Goal: Task Accomplishment & Management: Complete application form

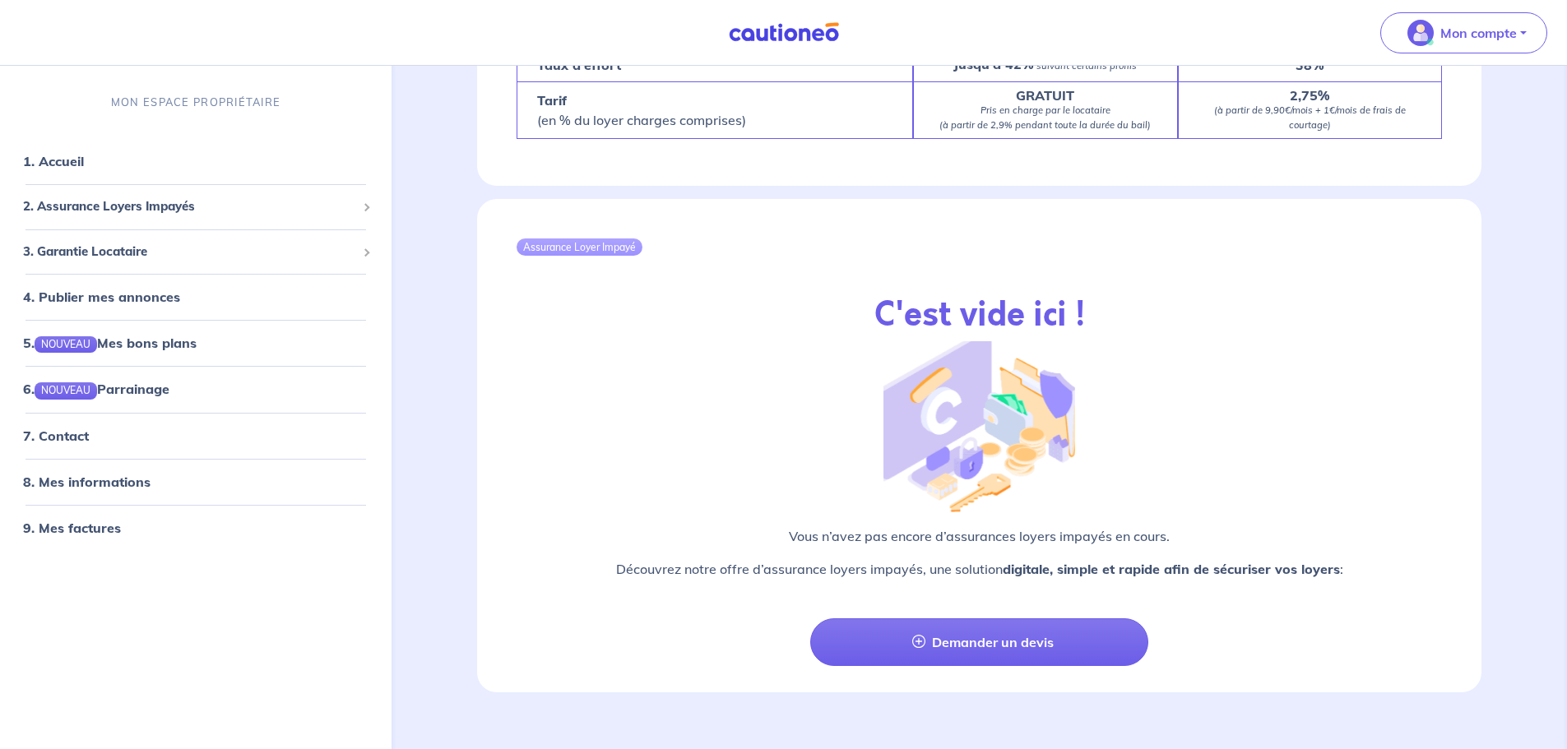
scroll to position [1930, 0]
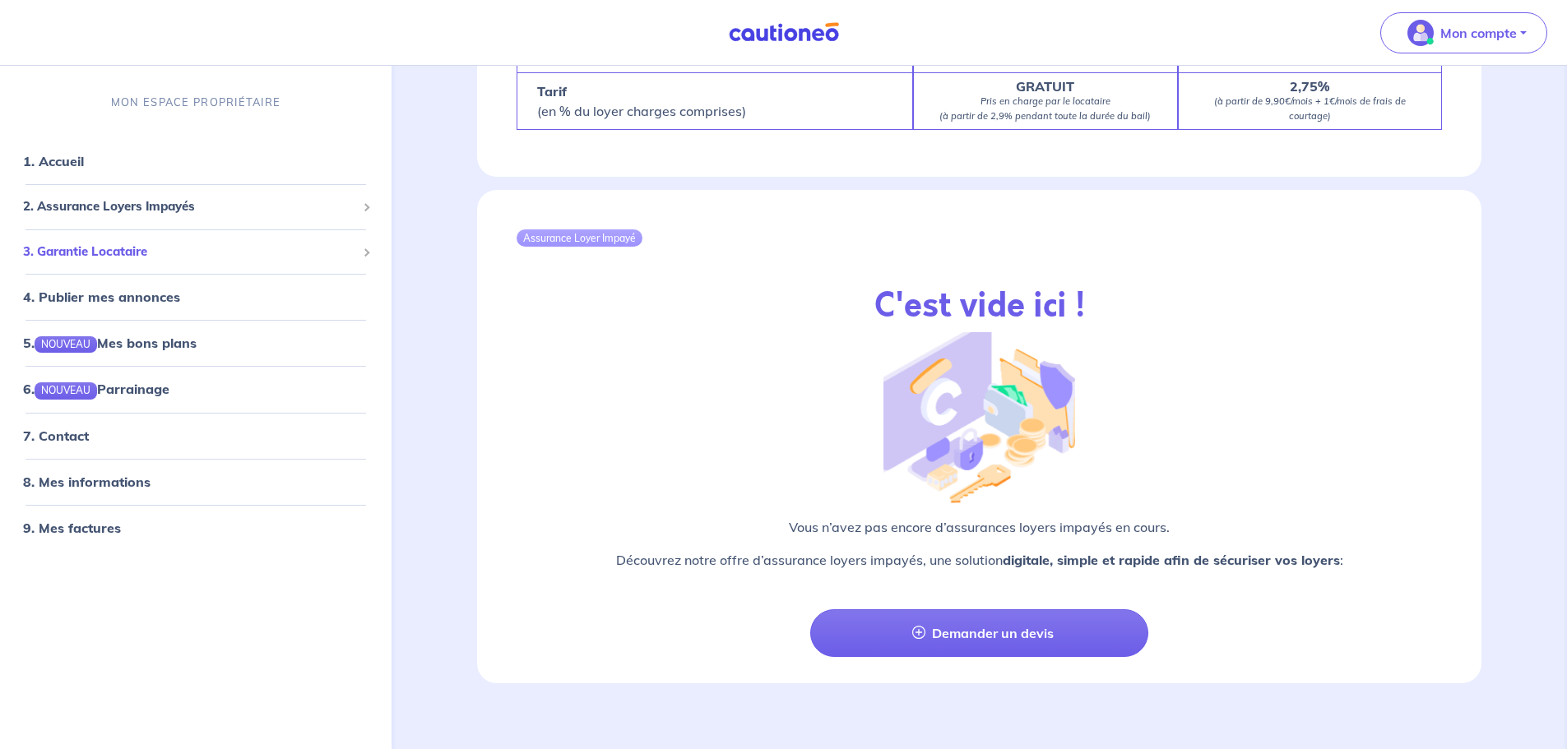
click at [125, 256] on span "3. Garantie Locataire" at bounding box center [189, 252] width 333 height 19
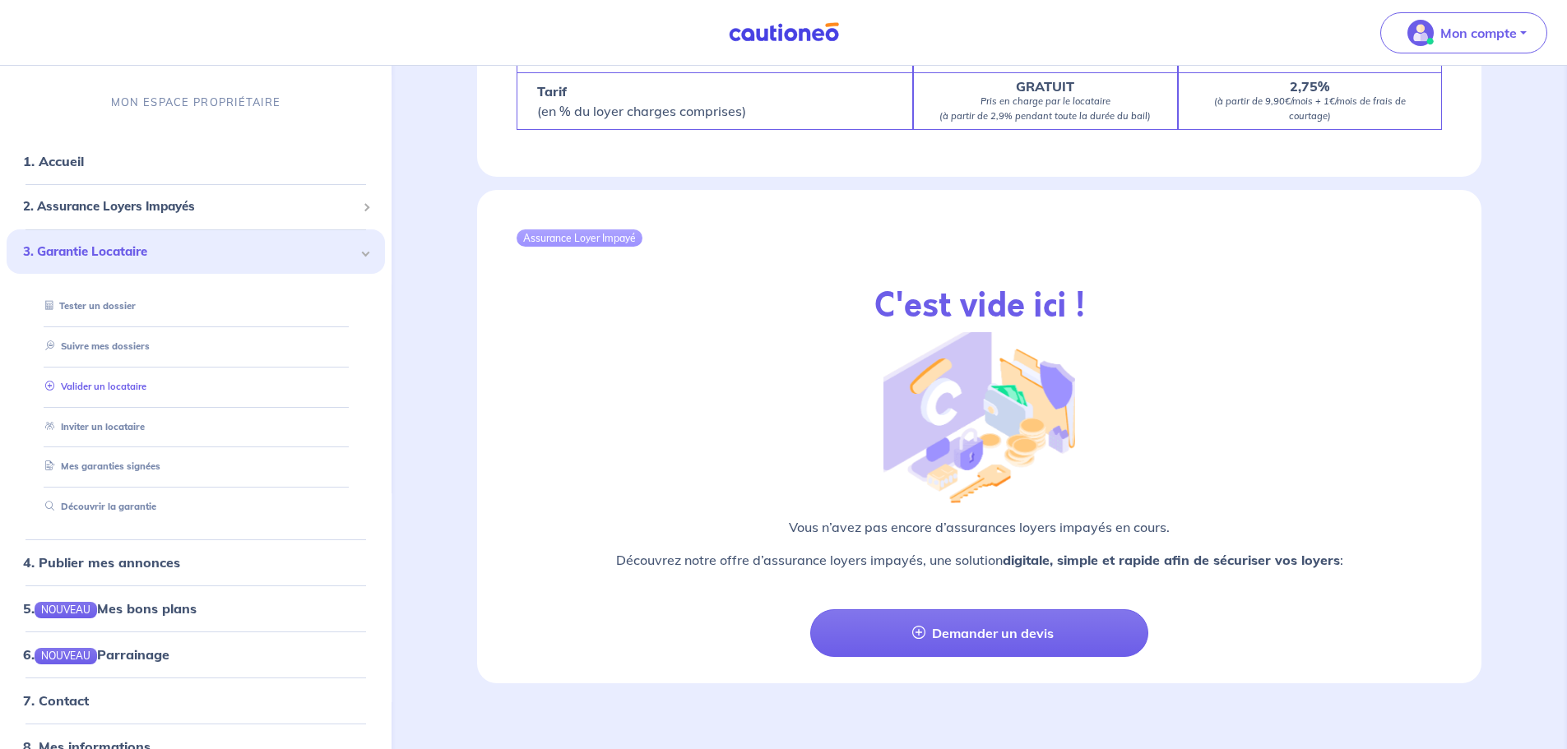
click at [104, 388] on link "Valider un locataire" at bounding box center [93, 387] width 108 height 12
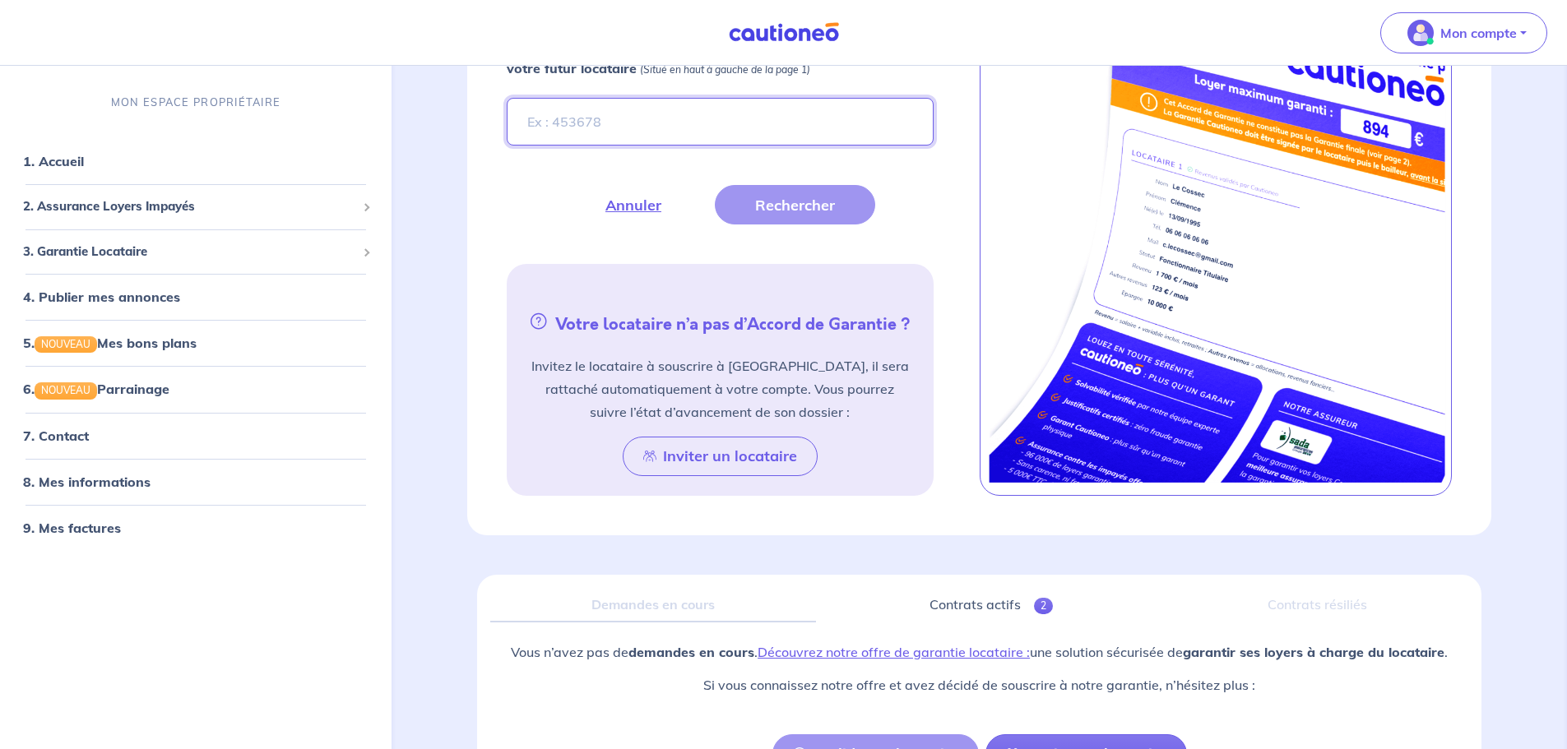
scroll to position [742, 0]
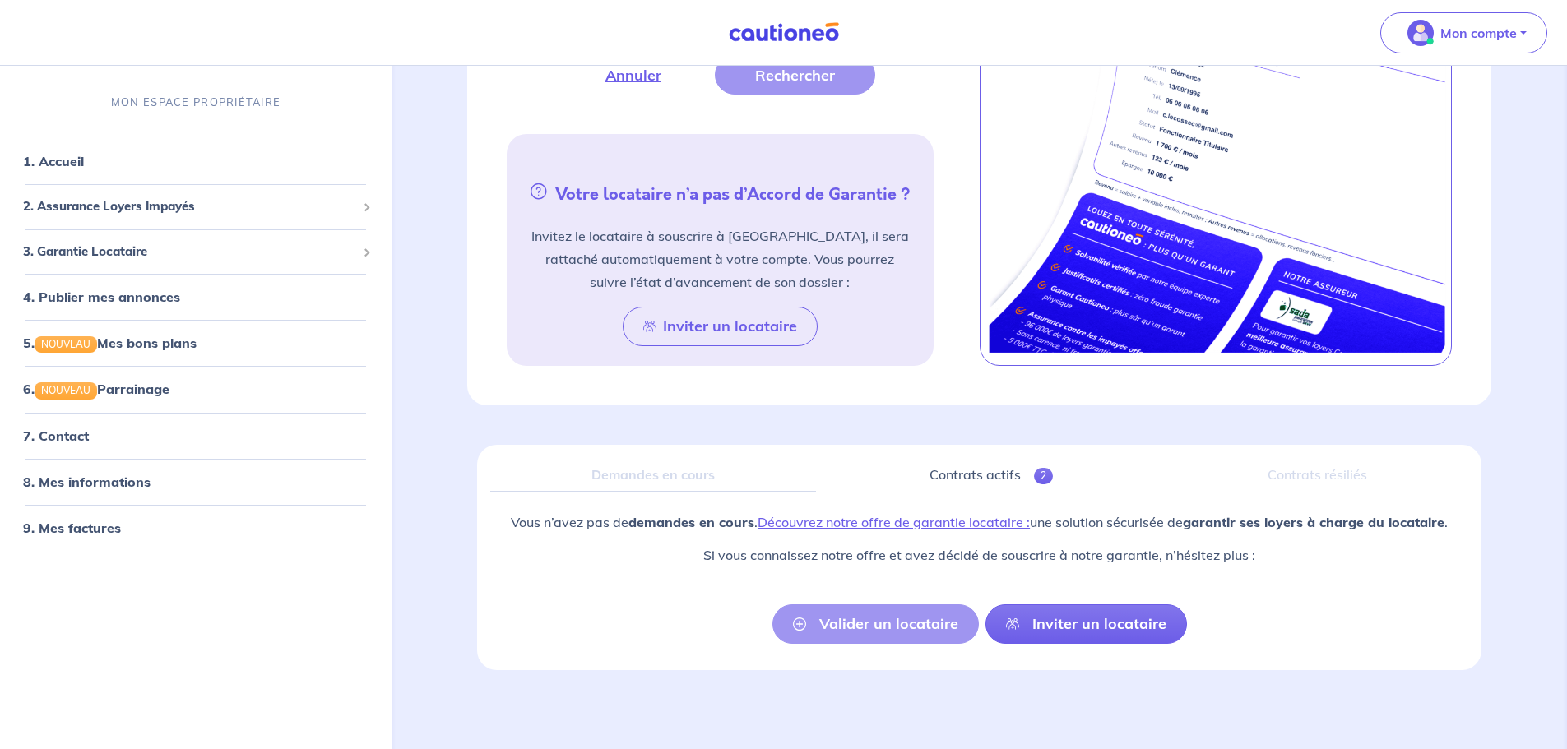
click at [898, 625] on div "Valider un locataire Inviter un locataire" at bounding box center [979, 624] width 415 height 39
click at [899, 624] on div "Valider un locataire Inviter un locataire" at bounding box center [979, 624] width 415 height 39
click at [162, 253] on span "3. Garantie Locataire" at bounding box center [189, 252] width 333 height 19
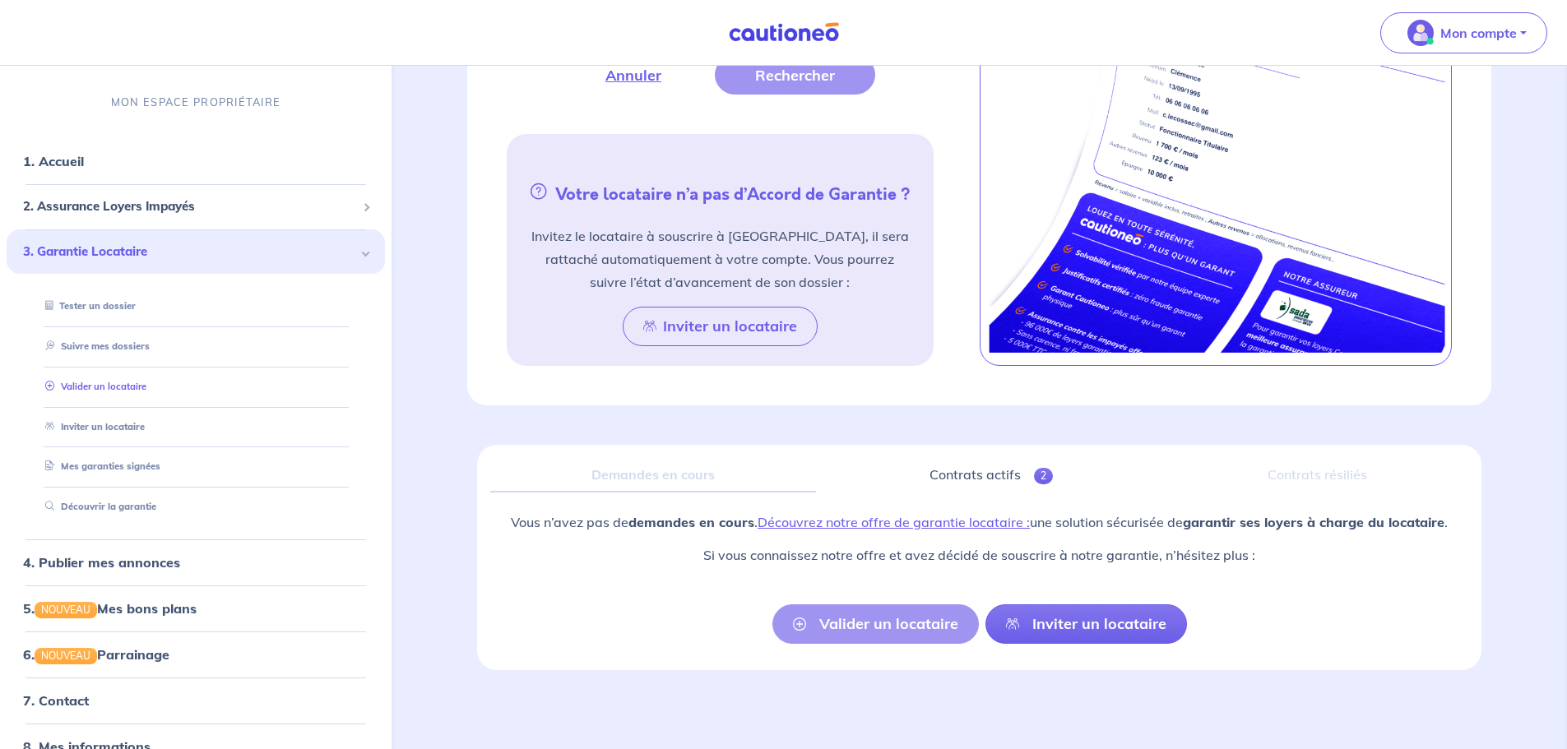
click at [49, 386] on link "Valider un locataire" at bounding box center [93, 387] width 108 height 12
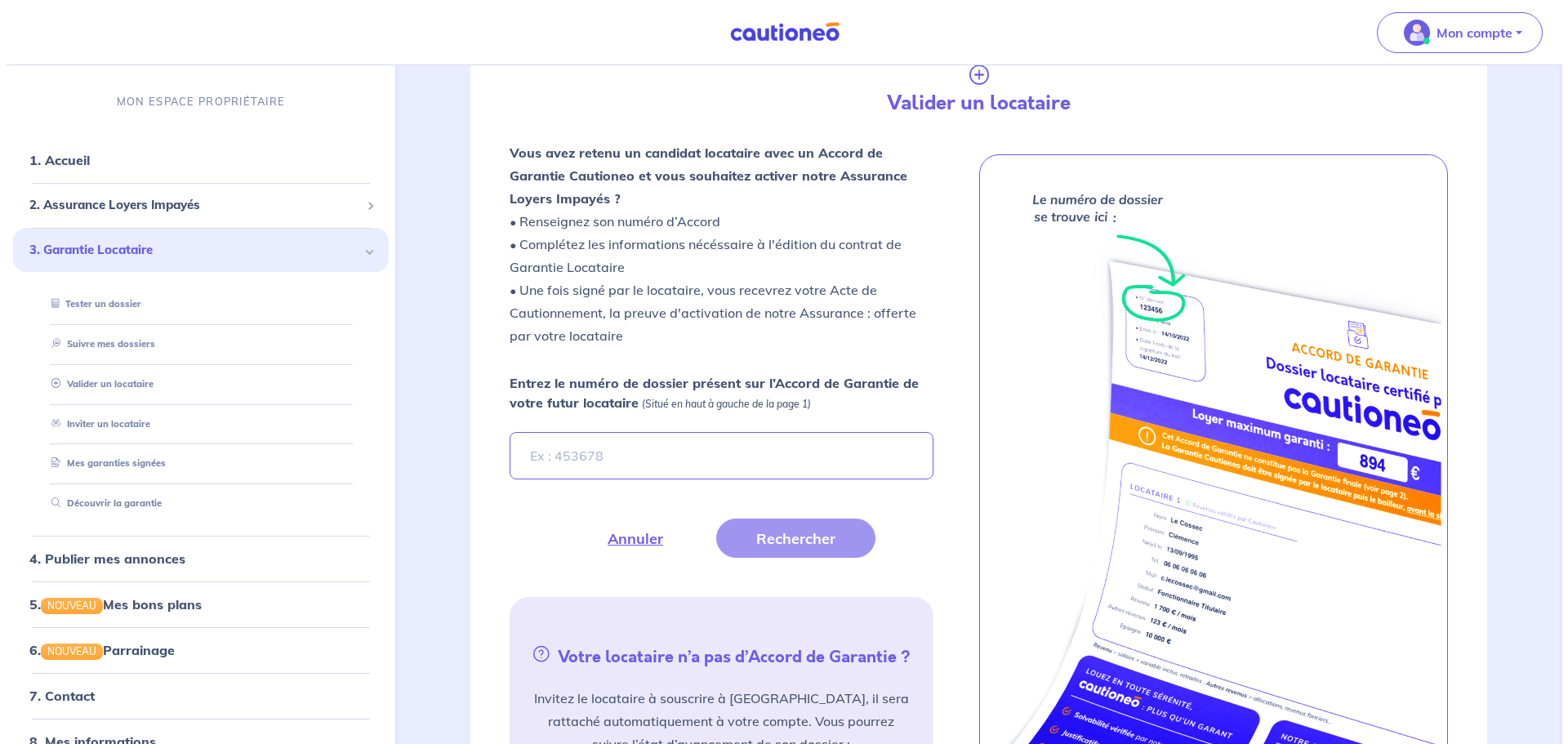
scroll to position [264, 0]
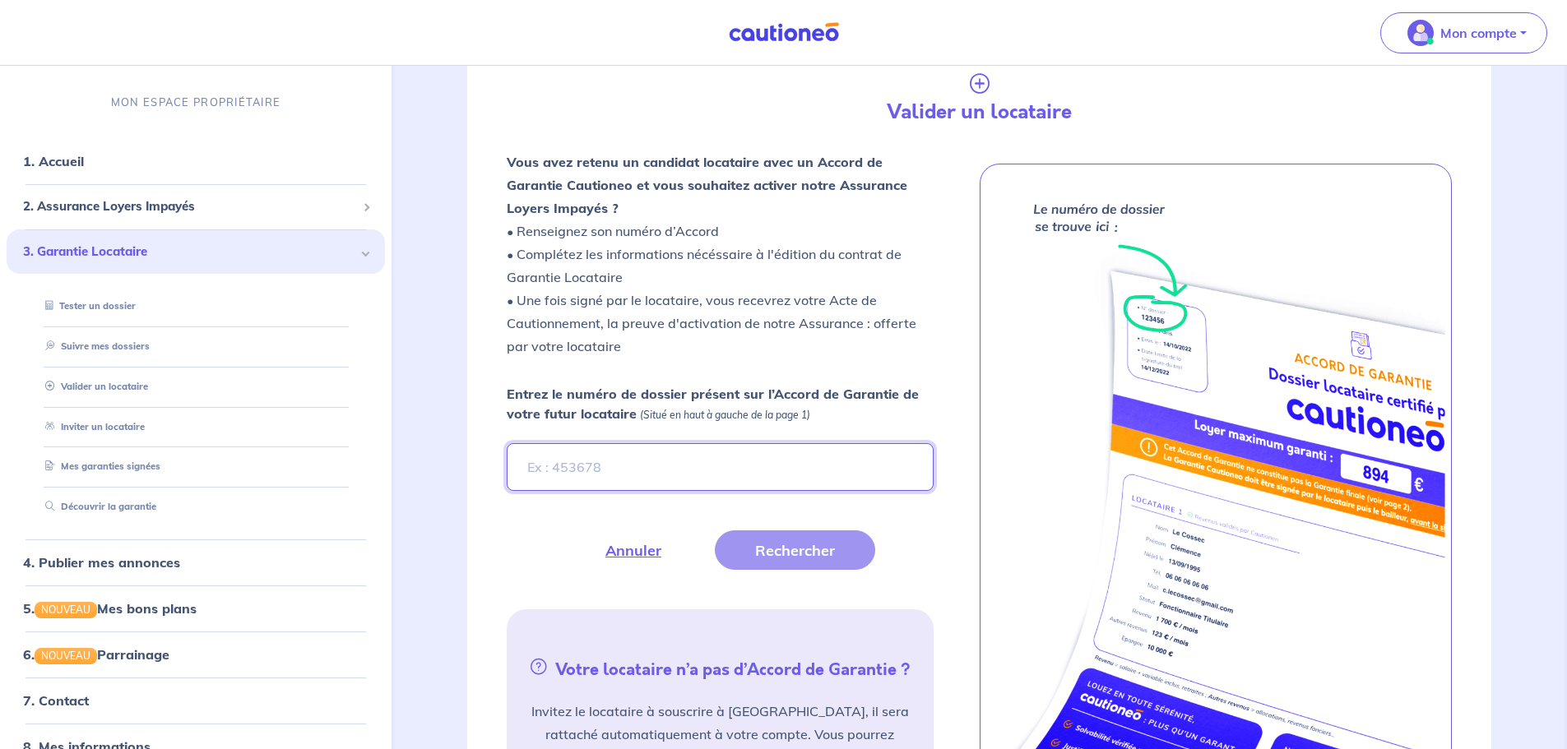
drag, startPoint x: 580, startPoint y: 466, endPoint x: 568, endPoint y: 466, distance: 12.3
click at [580, 466] on input "Entrez le numéro de dossier présent sur l’Accord de Garantie de votre futur loc…" at bounding box center [720, 467] width 426 height 48
type input "vRqvjH"
click at [755, 558] on button "Rechercher" at bounding box center [795, 550] width 160 height 39
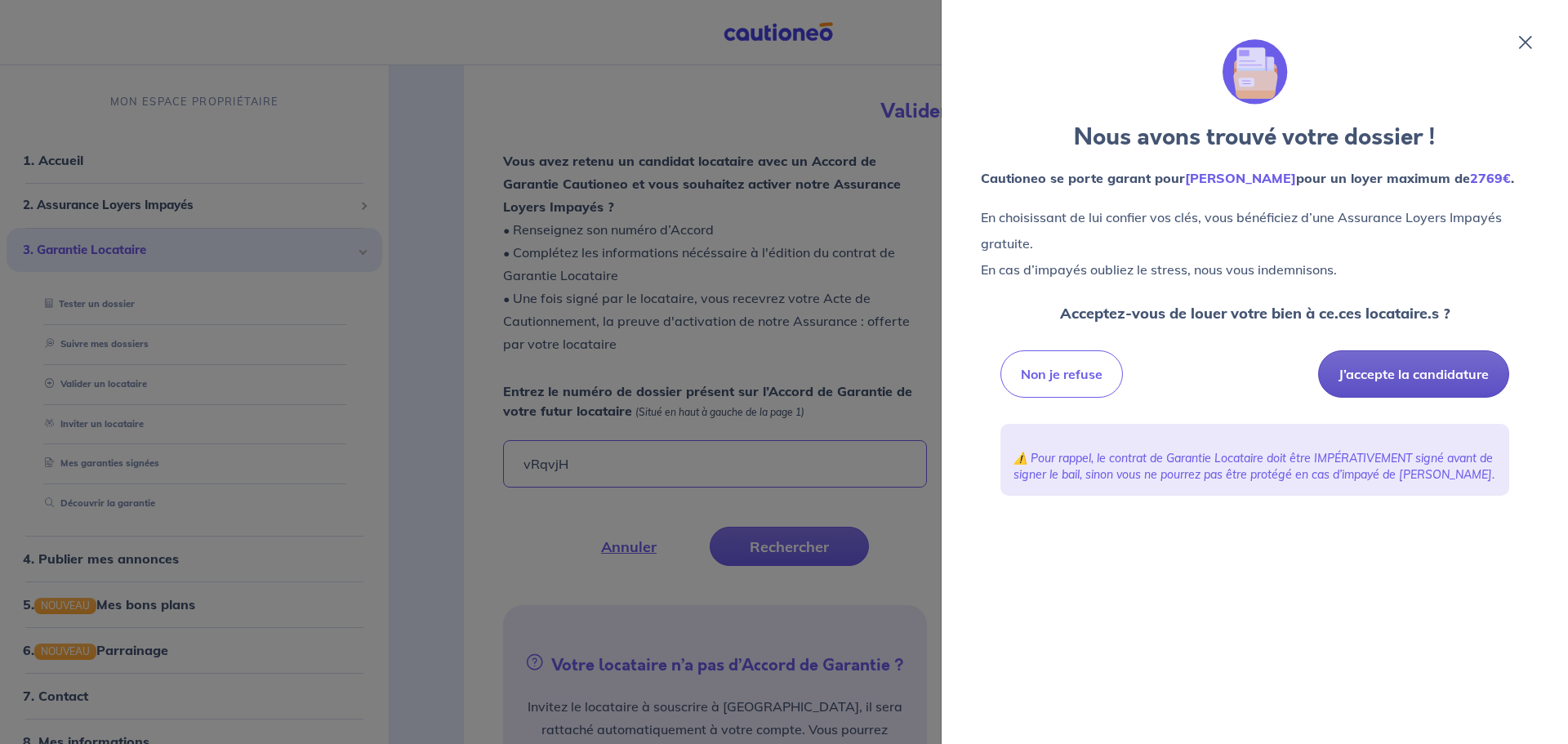
drag, startPoint x: 1383, startPoint y: 371, endPoint x: 1160, endPoint y: 362, distance: 223.2
click at [1383, 372] on button "J’accepte la candidature" at bounding box center [1414, 374] width 191 height 48
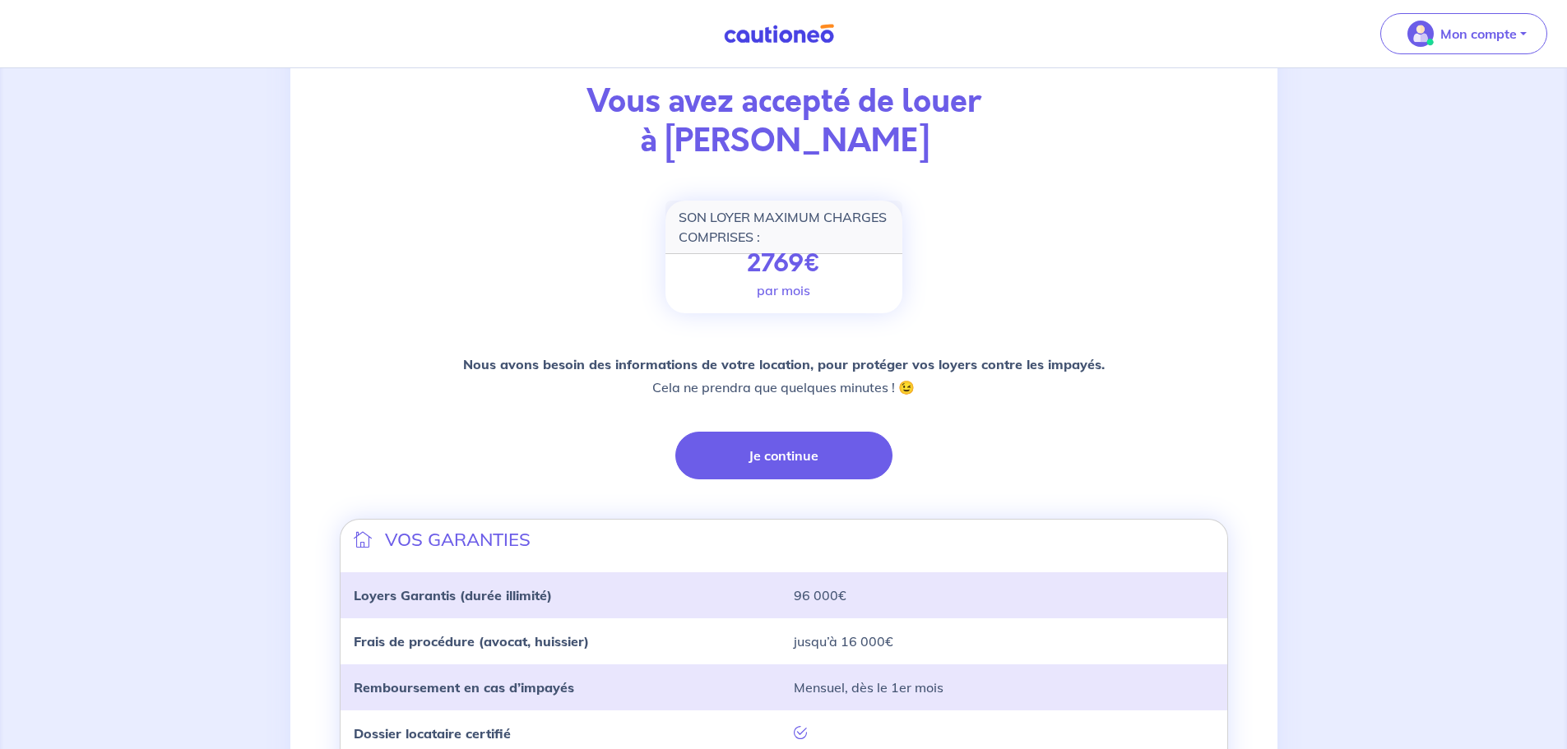
scroll to position [247, 0]
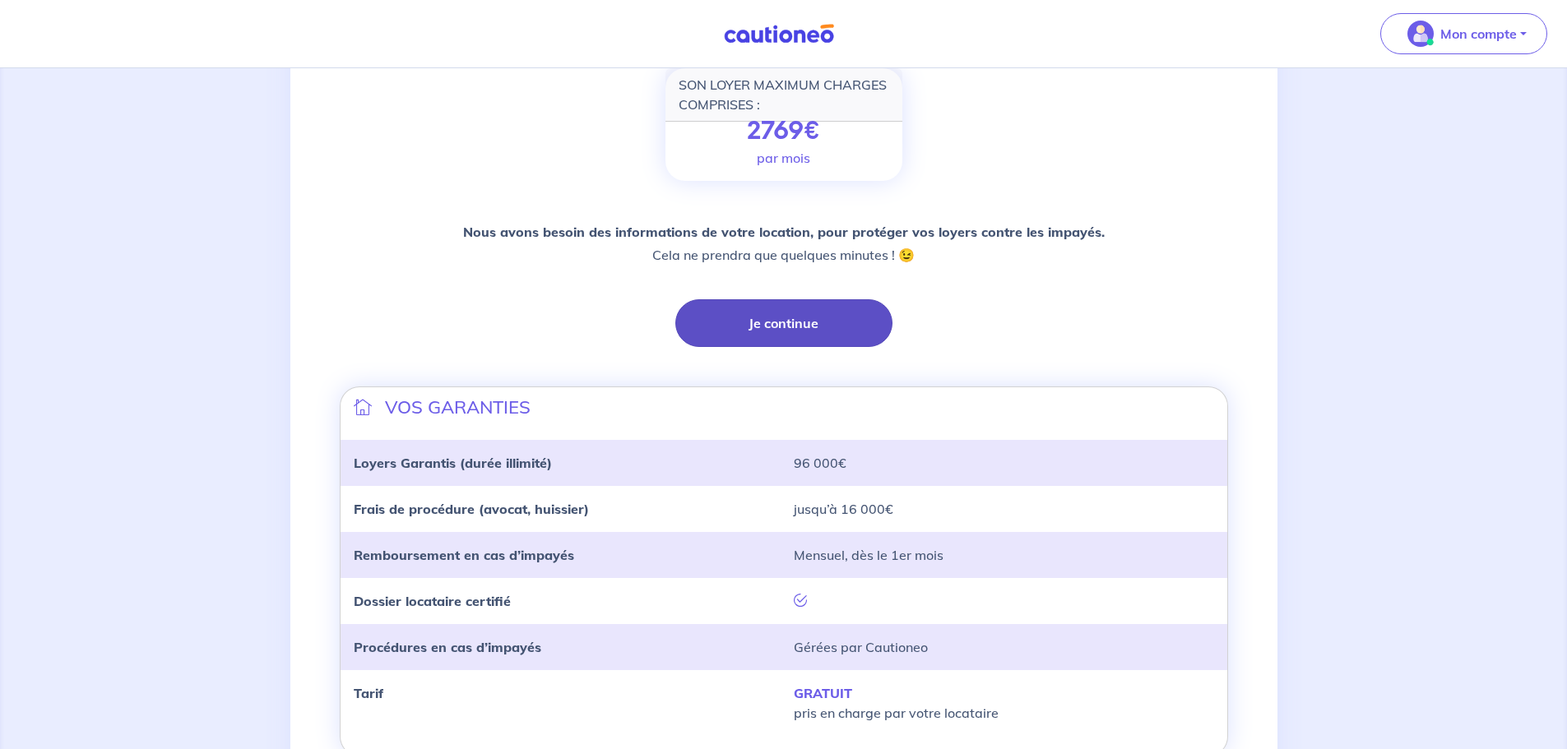
drag, startPoint x: 804, startPoint y: 322, endPoint x: 816, endPoint y: 323, distance: 12.4
click at [804, 322] on button "Je continue" at bounding box center [783, 323] width 217 height 48
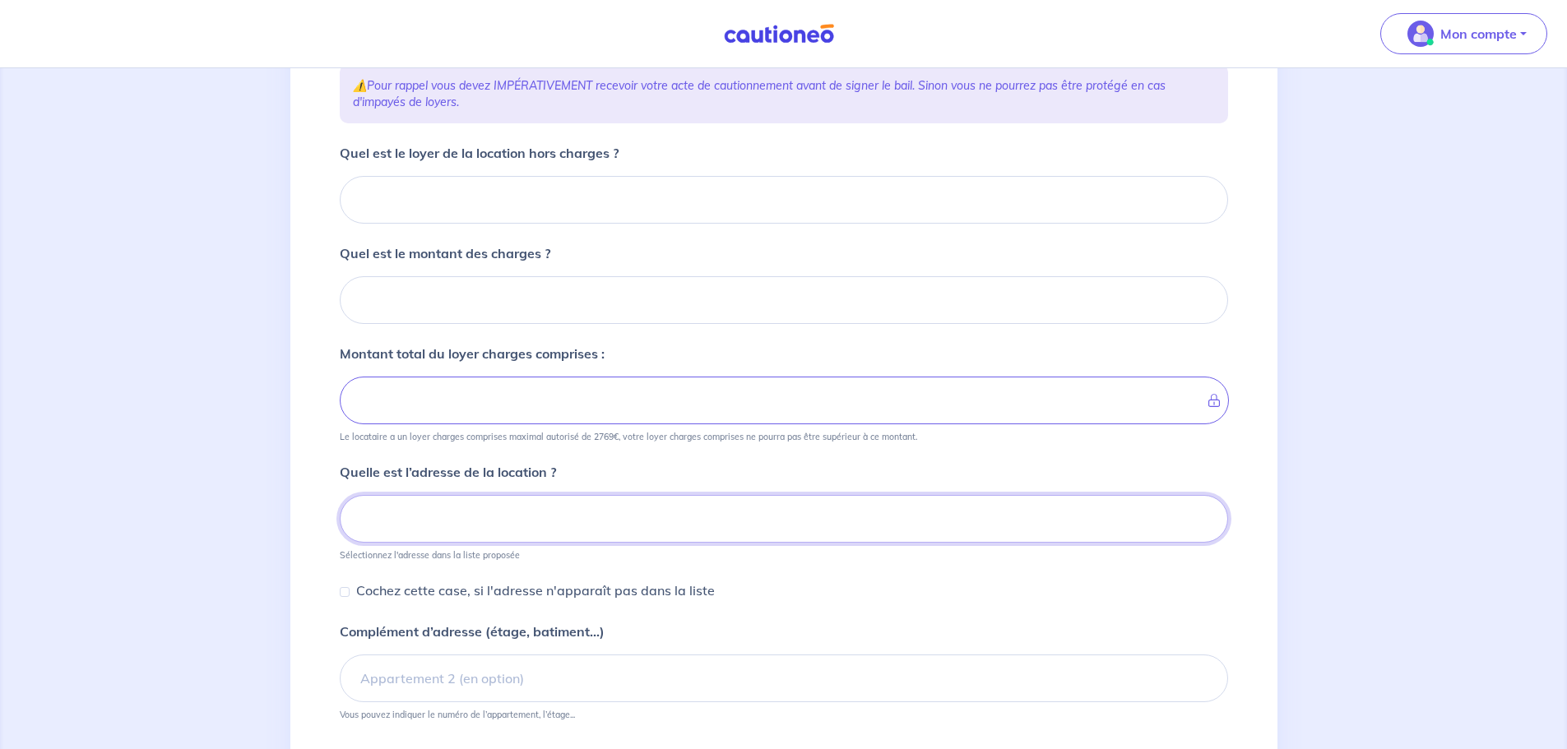
scroll to position [82, 0]
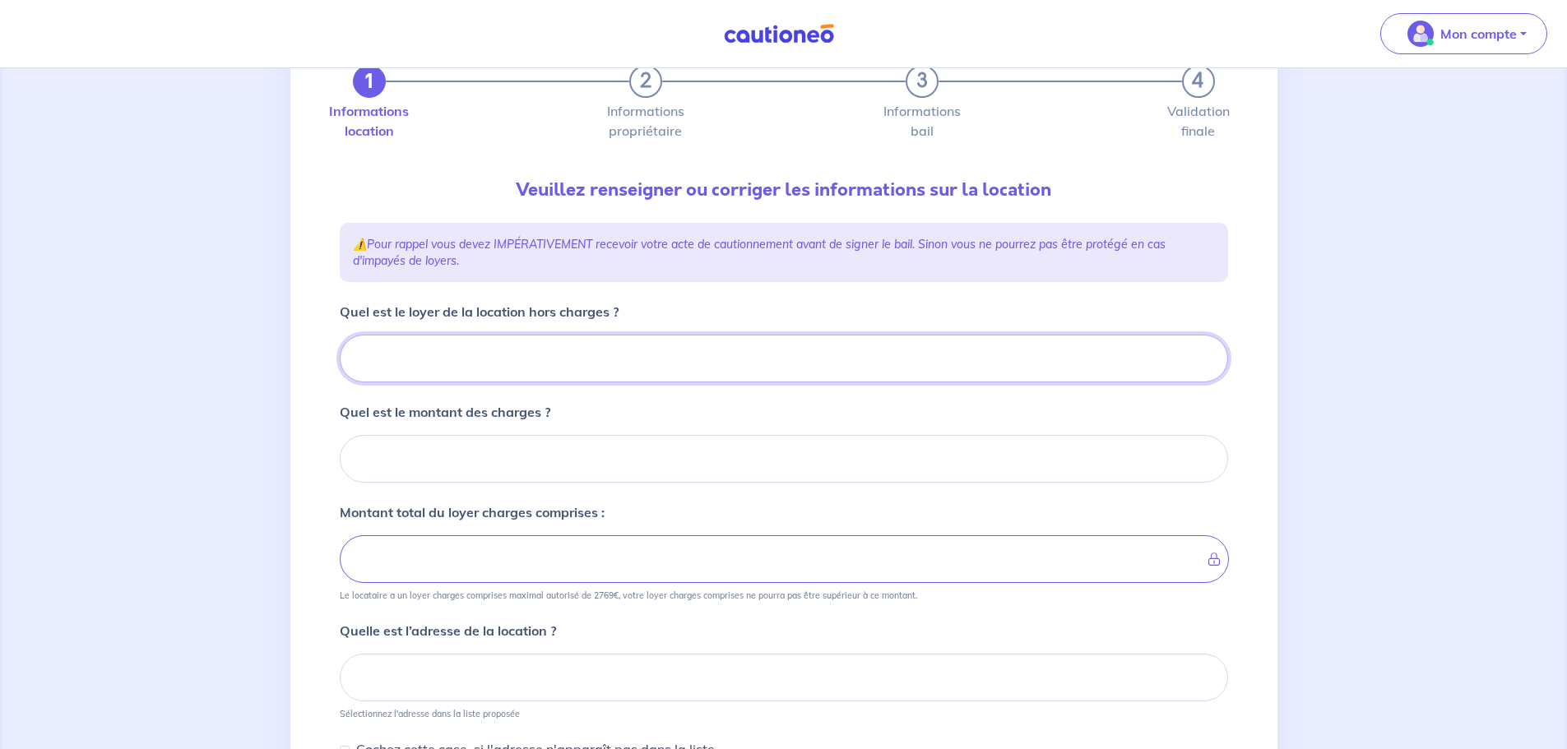
click at [582, 350] on input "Quel est le loyer de la location hors charges ?" at bounding box center [784, 359] width 888 height 48
type input "9"
type input "980"
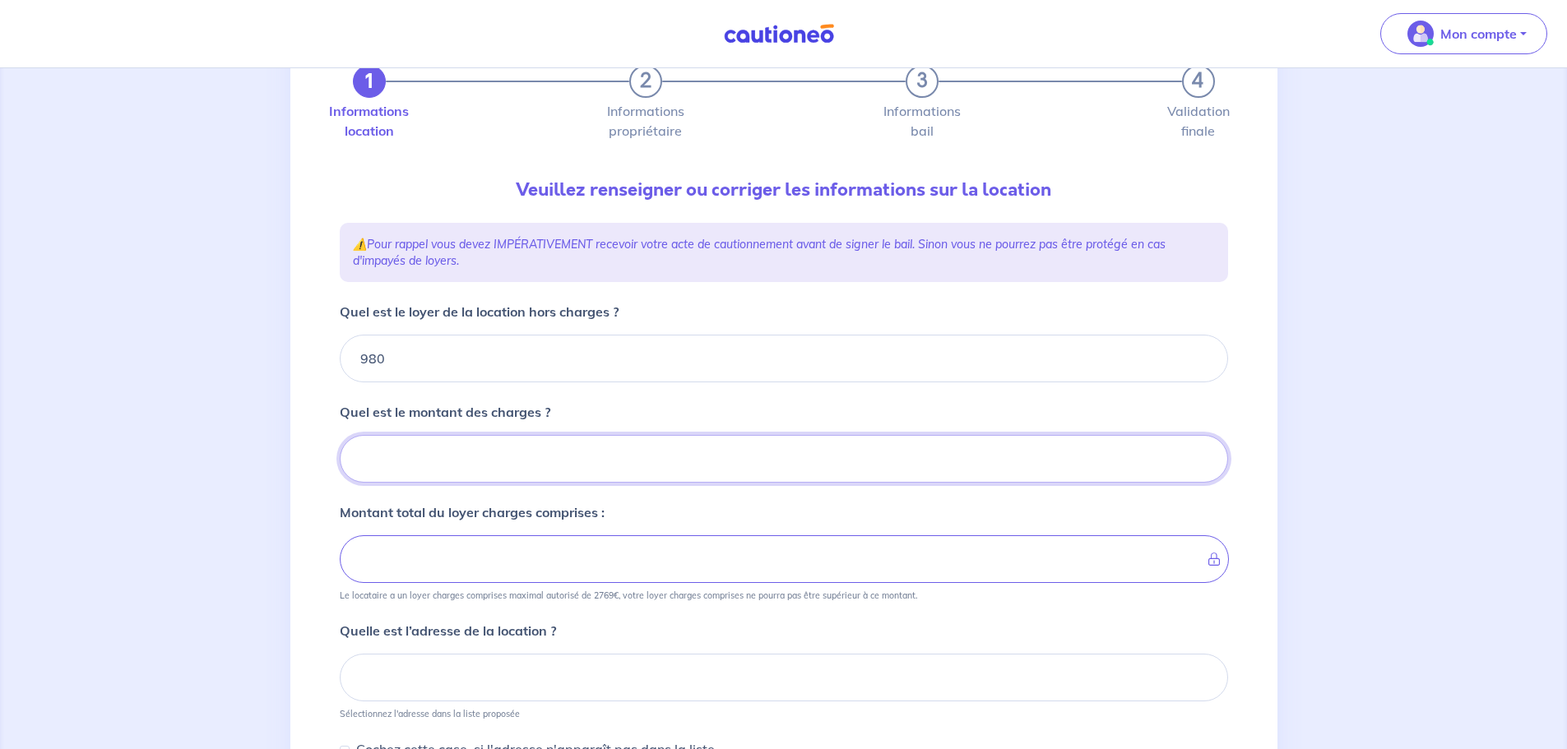
click at [577, 452] on input "Quel est le montant des charges ?" at bounding box center [784, 459] width 888 height 48
type input "0"
type input "980"
type input "0"
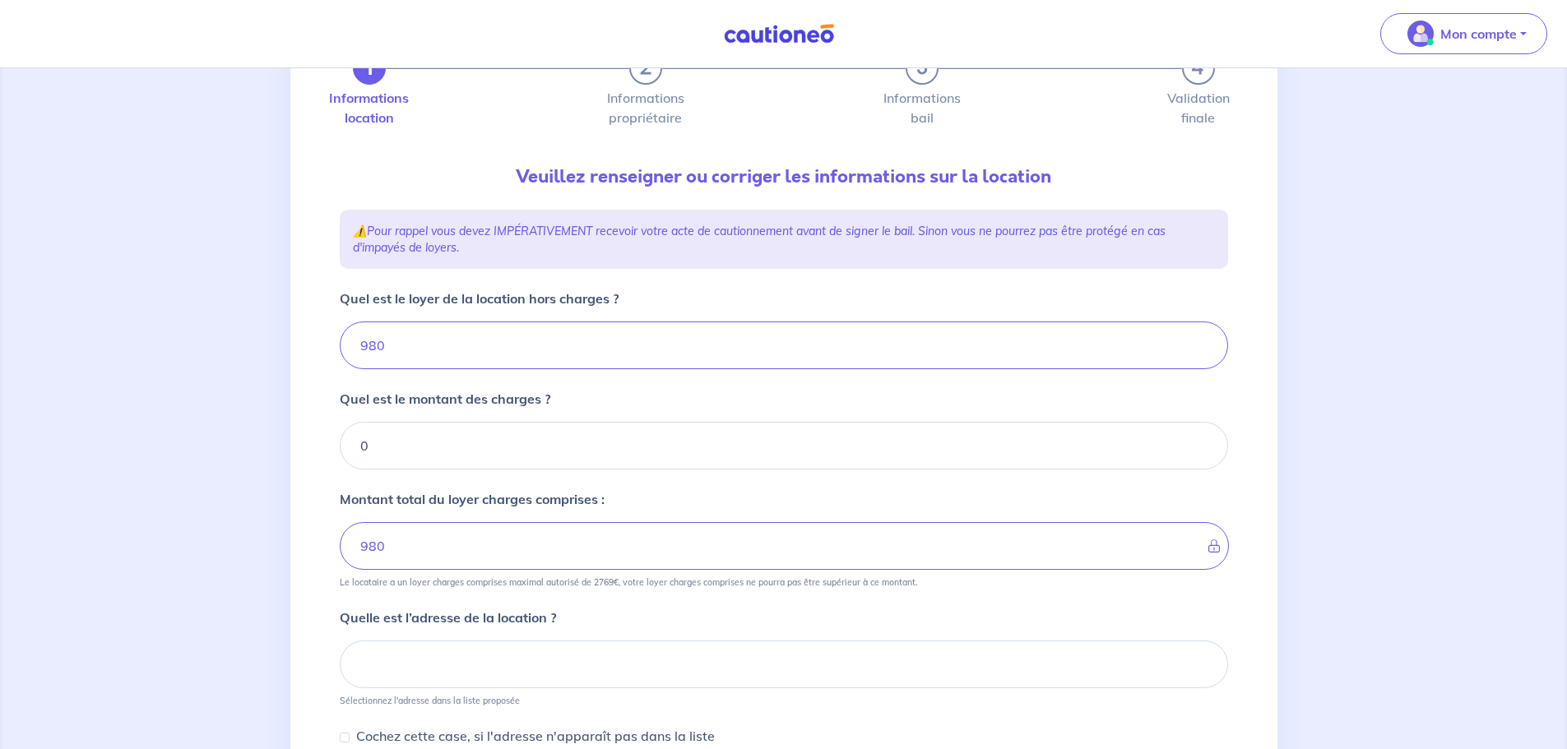
scroll to position [329, 0]
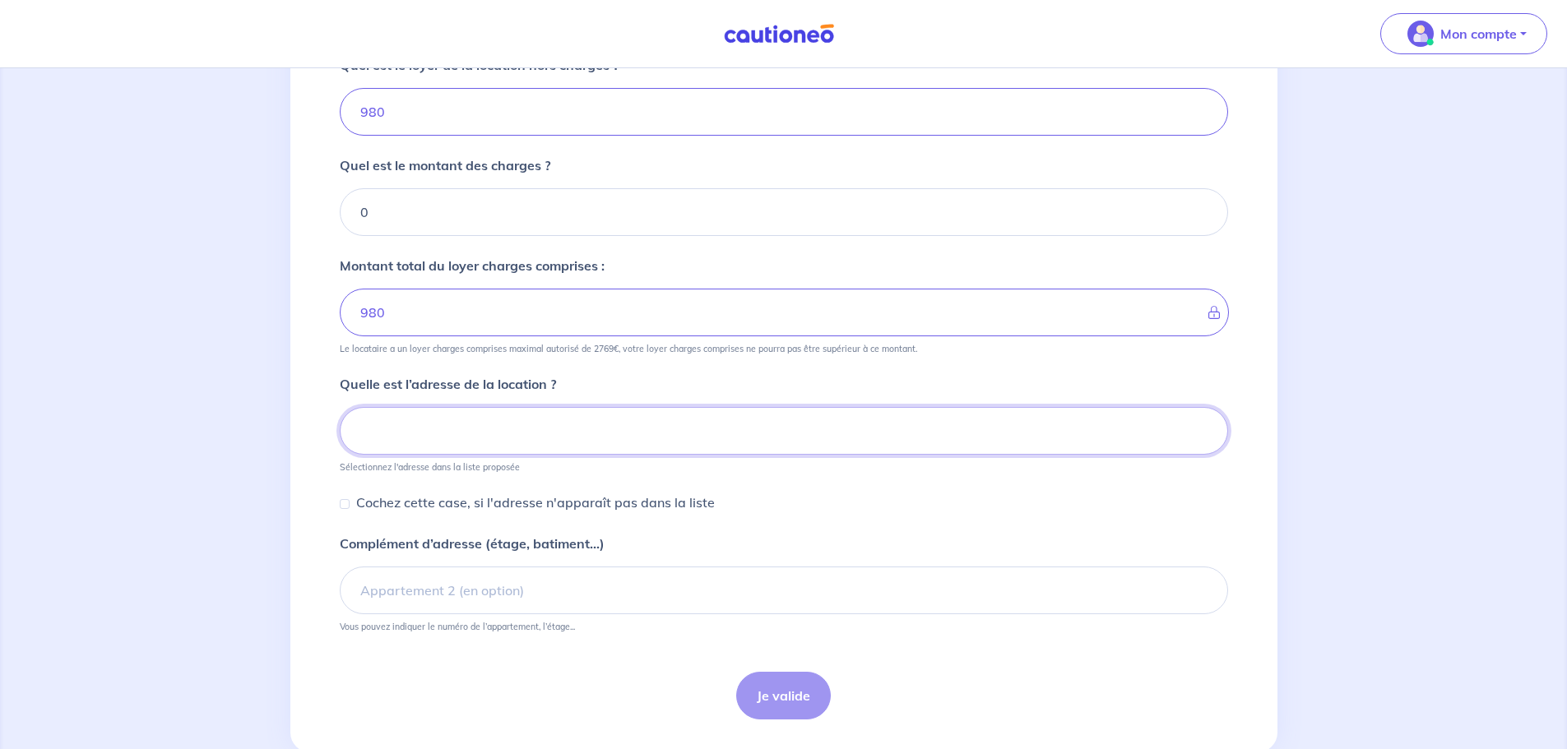
drag, startPoint x: 497, startPoint y: 424, endPoint x: 506, endPoint y: 428, distance: 9.6
click at [498, 425] on input at bounding box center [784, 431] width 888 height 48
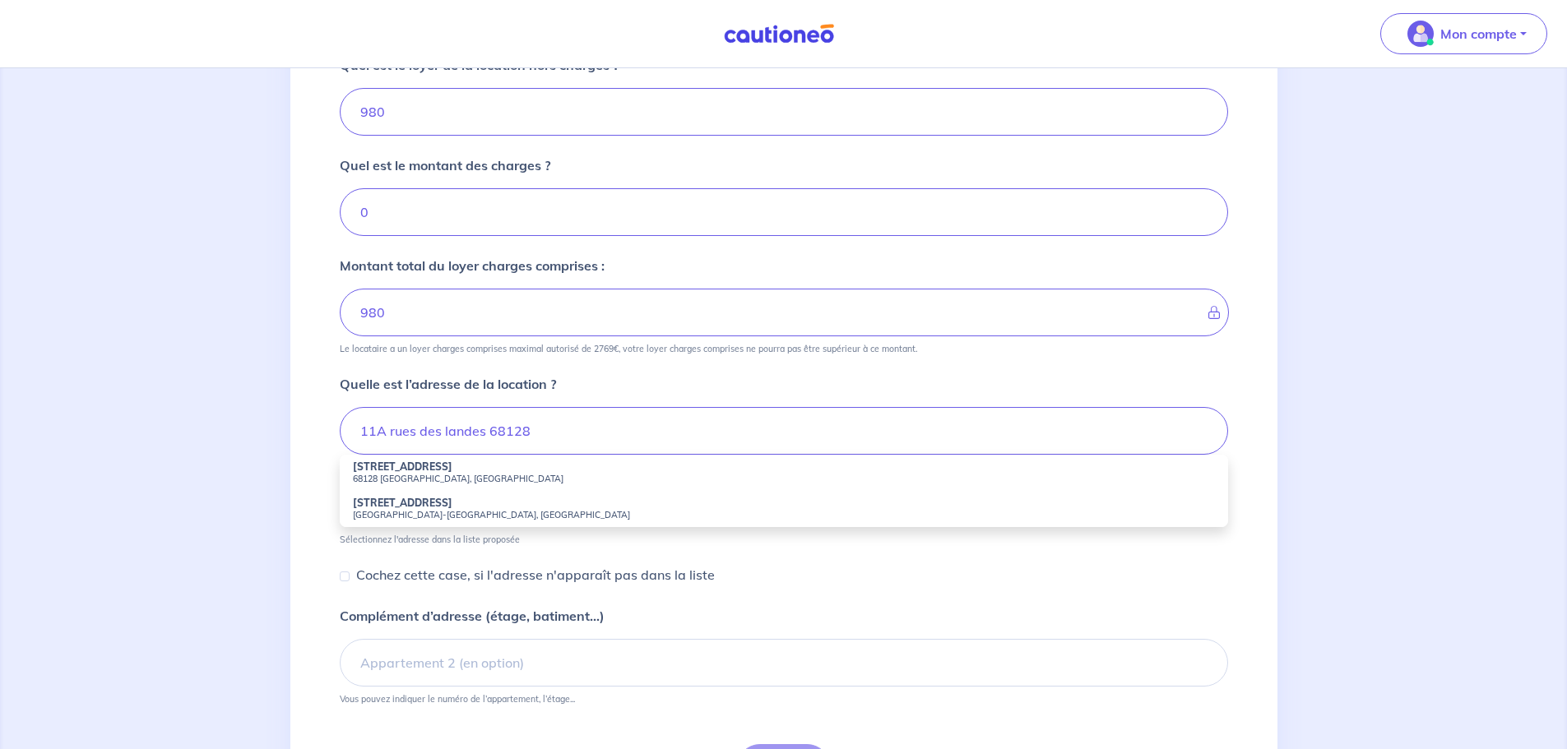
click at [439, 476] on small "68128 [GEOGRAPHIC_DATA], [GEOGRAPHIC_DATA]" at bounding box center [784, 479] width 862 height 12
type input "[STREET_ADDRESS]"
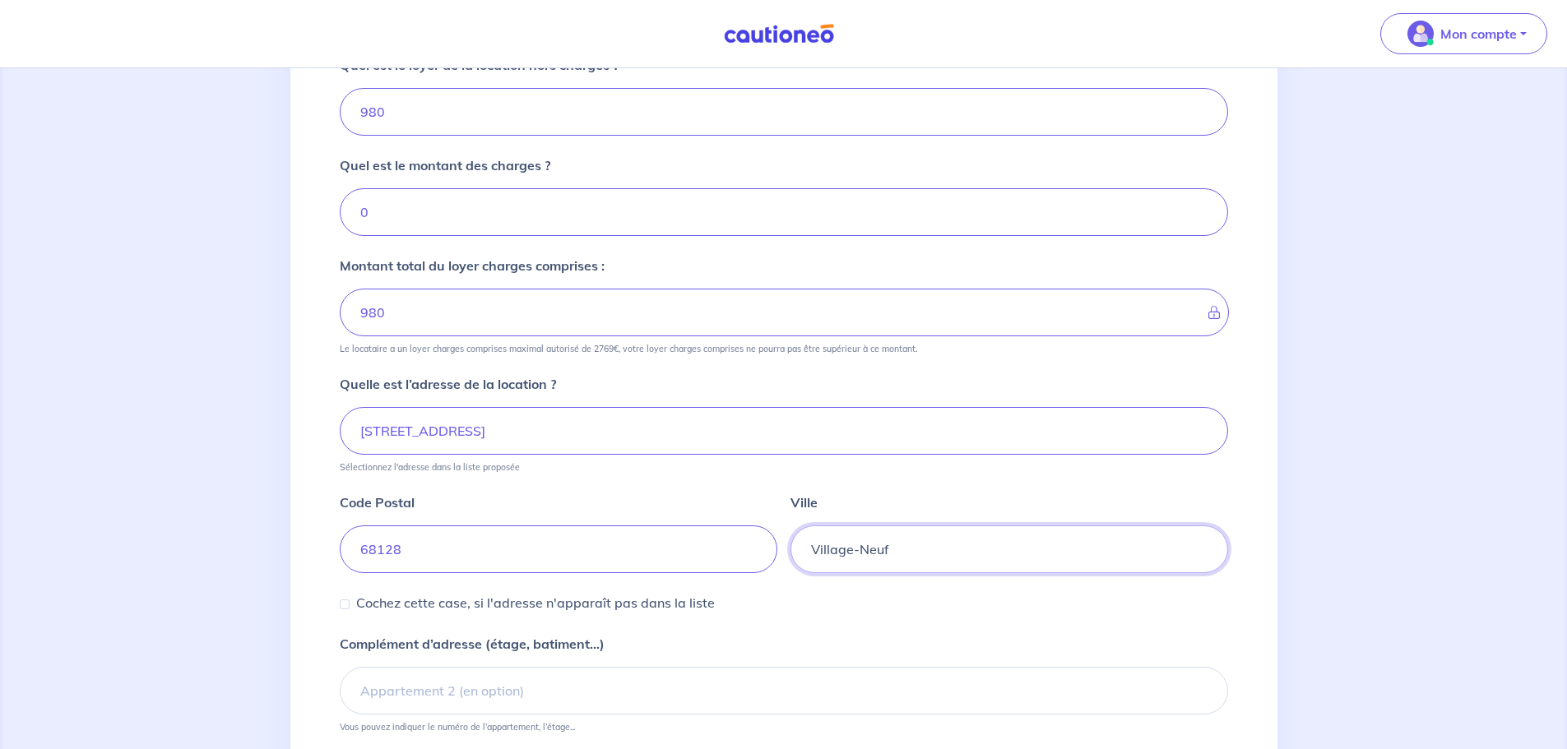
drag, startPoint x: 906, startPoint y: 553, endPoint x: 692, endPoint y: 551, distance: 213.9
click at [693, 552] on div "Code Postal 68128 [GEOGRAPHIC_DATA]-[GEOGRAPHIC_DATA]" at bounding box center [784, 523] width 888 height 100
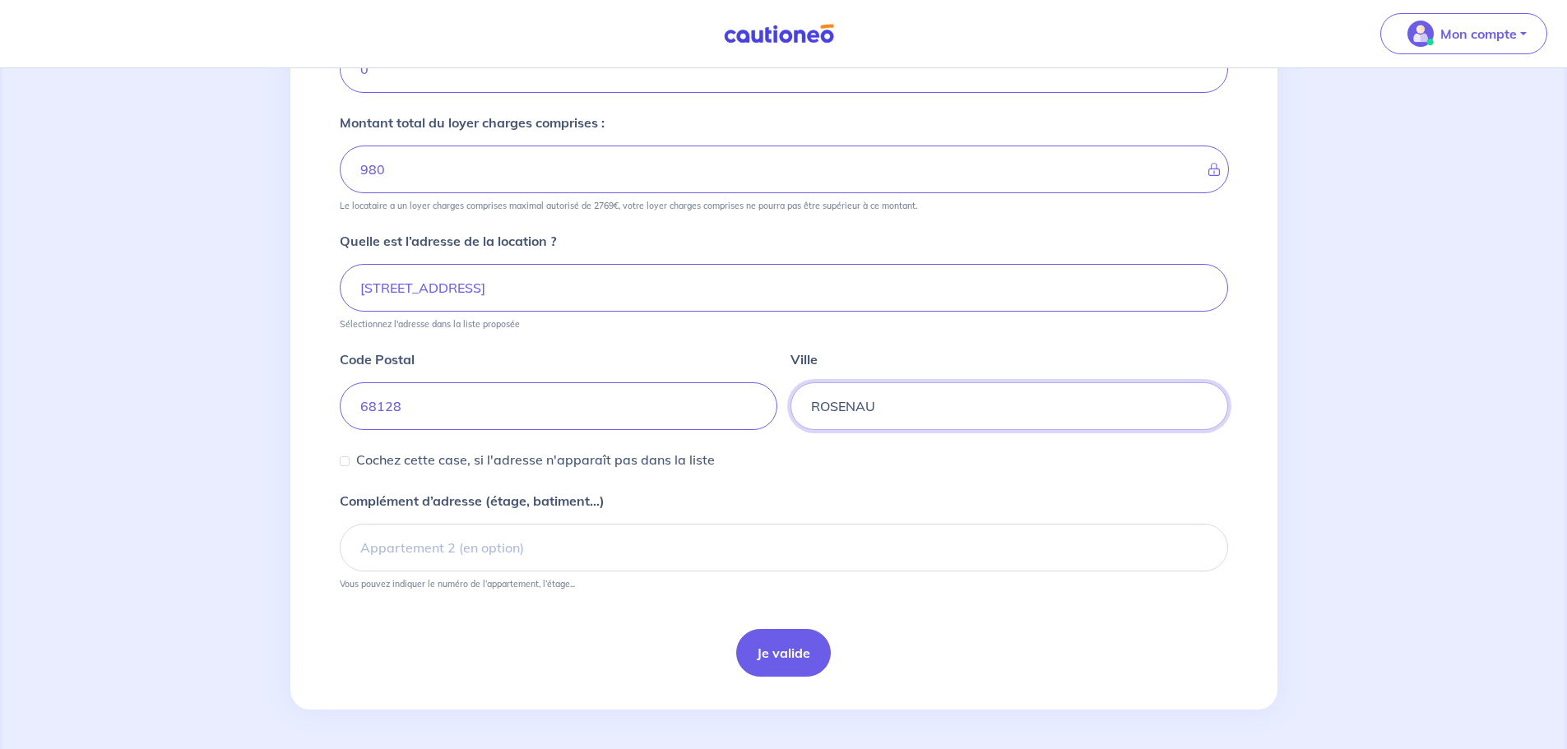
type input "ROSENAU"
click at [768, 652] on button "Je valide" at bounding box center [783, 653] width 95 height 48
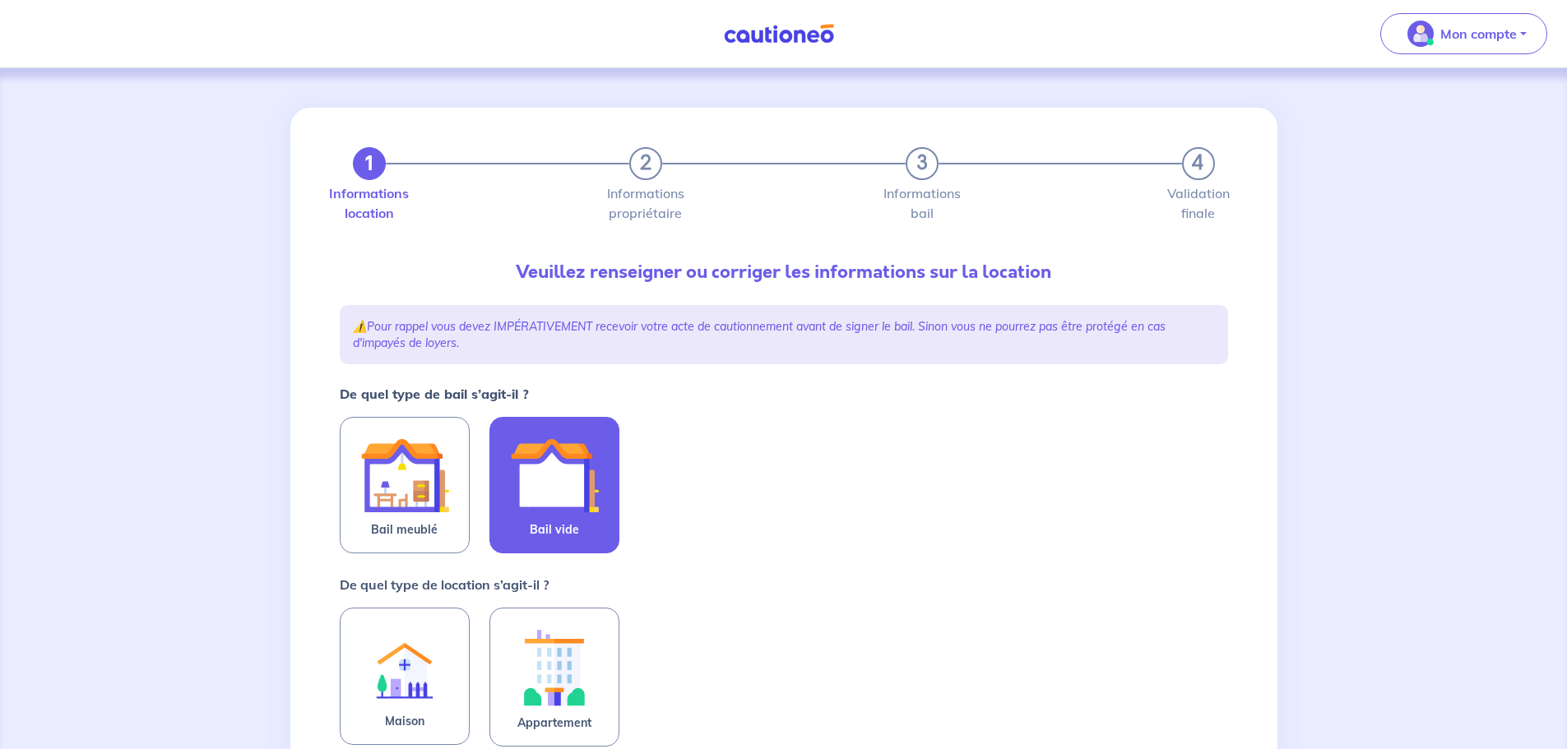
click at [540, 502] on img at bounding box center [554, 475] width 89 height 89
click at [0, 0] on input "Bail vide" at bounding box center [0, 0] width 0 height 0
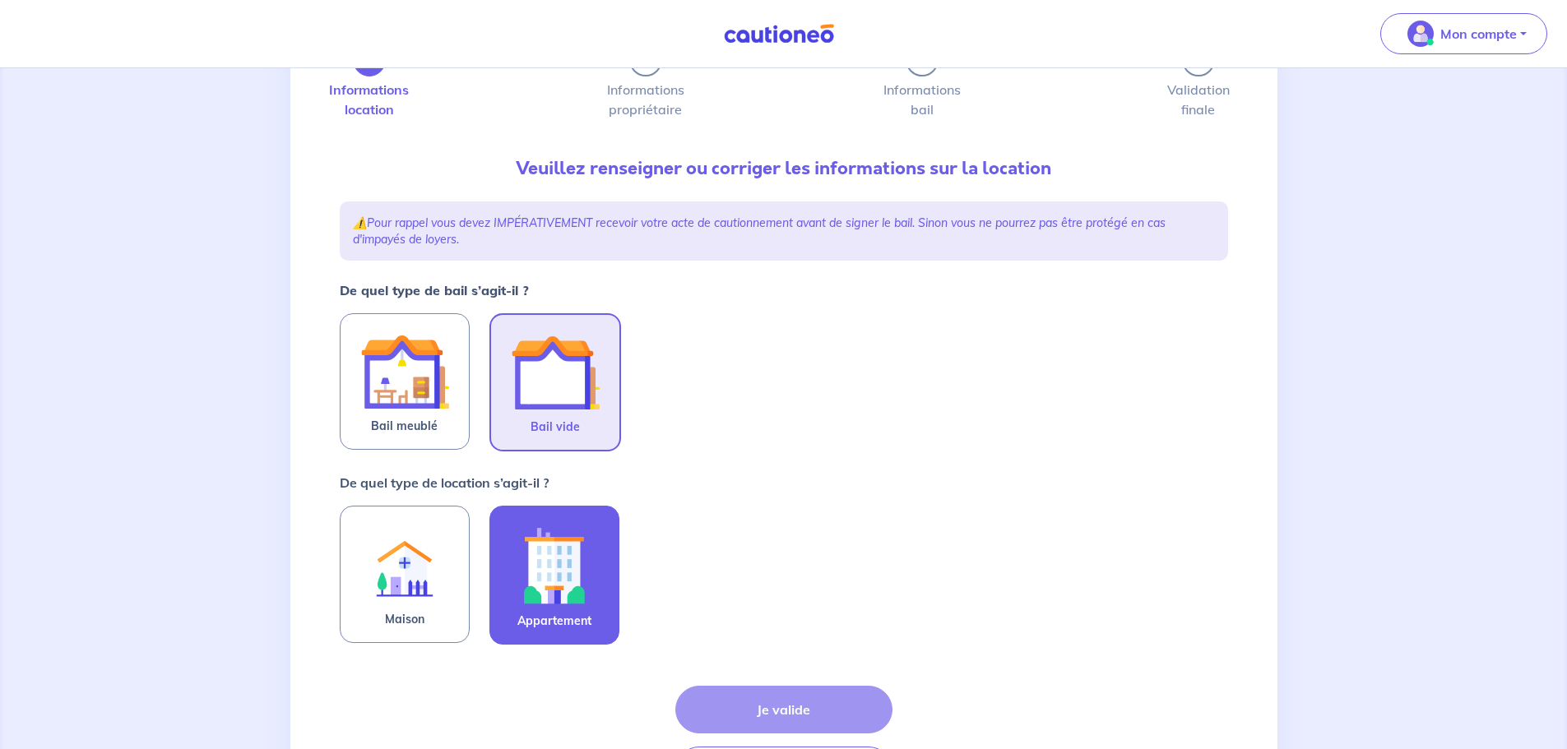
scroll to position [221, 0]
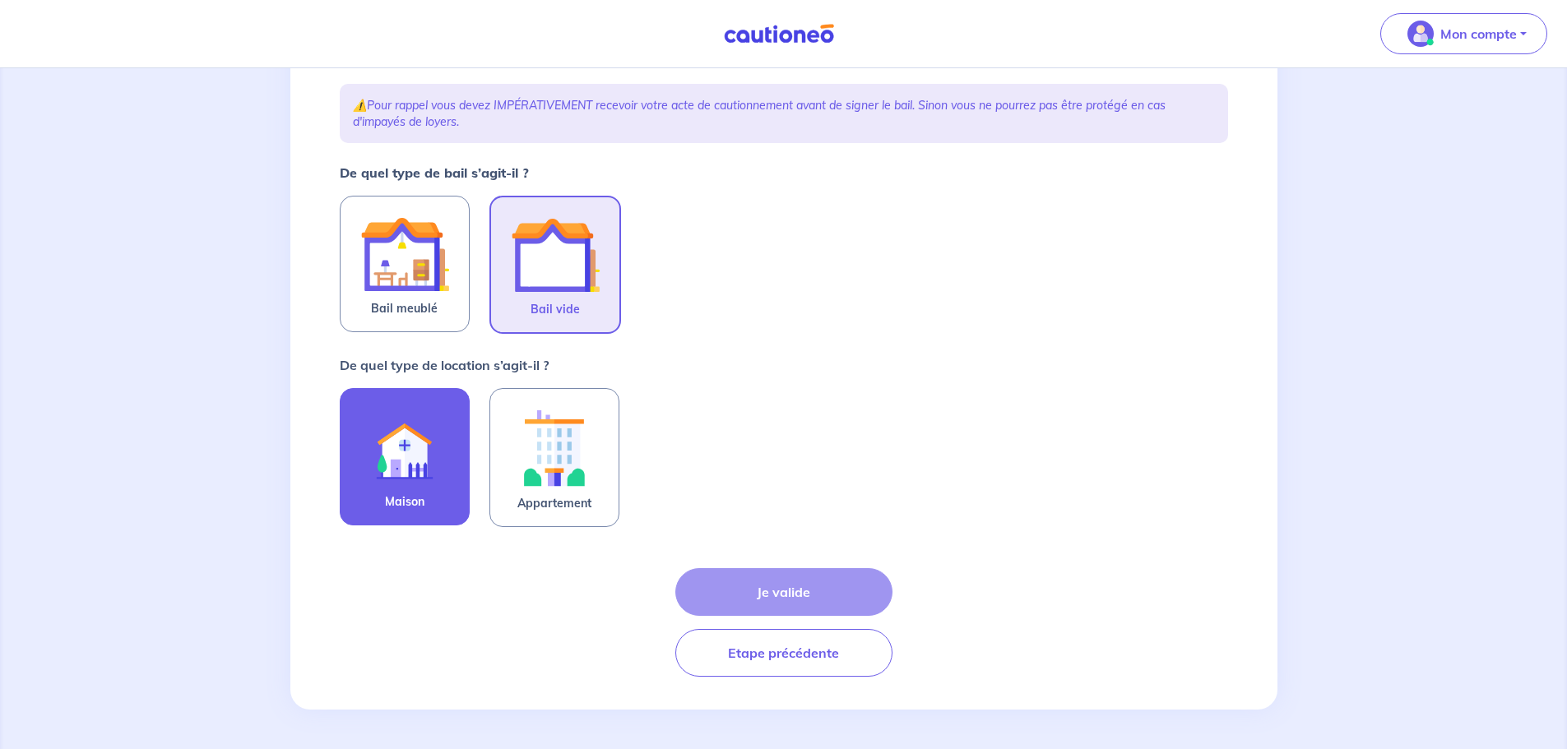
click at [433, 451] on img at bounding box center [404, 447] width 89 height 90
click at [0, 0] on input "Maison" at bounding box center [0, 0] width 0 height 0
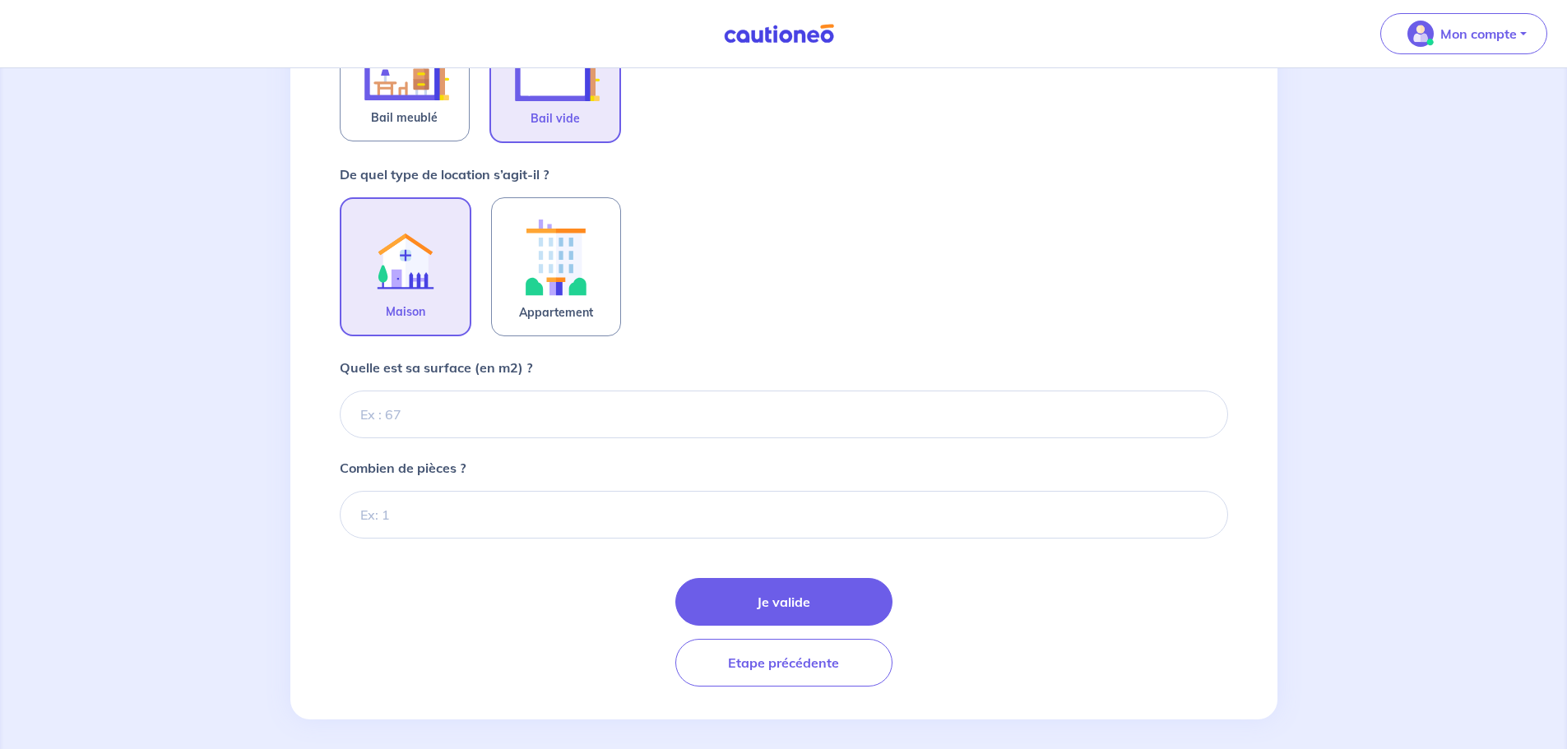
scroll to position [422, 0]
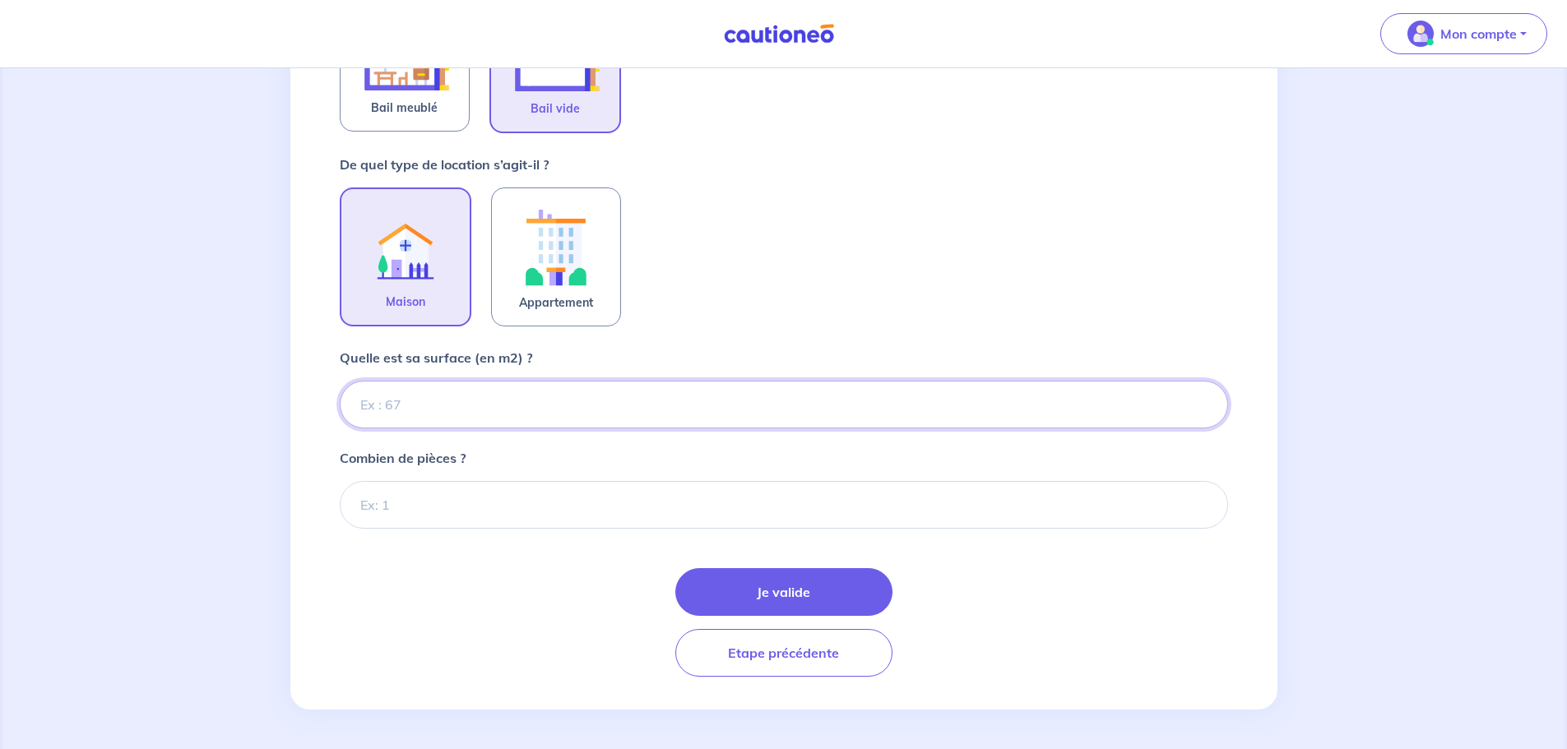
click at [423, 412] on input "Quelle est sa surface (en m2) ?" at bounding box center [784, 405] width 888 height 48
type input "90"
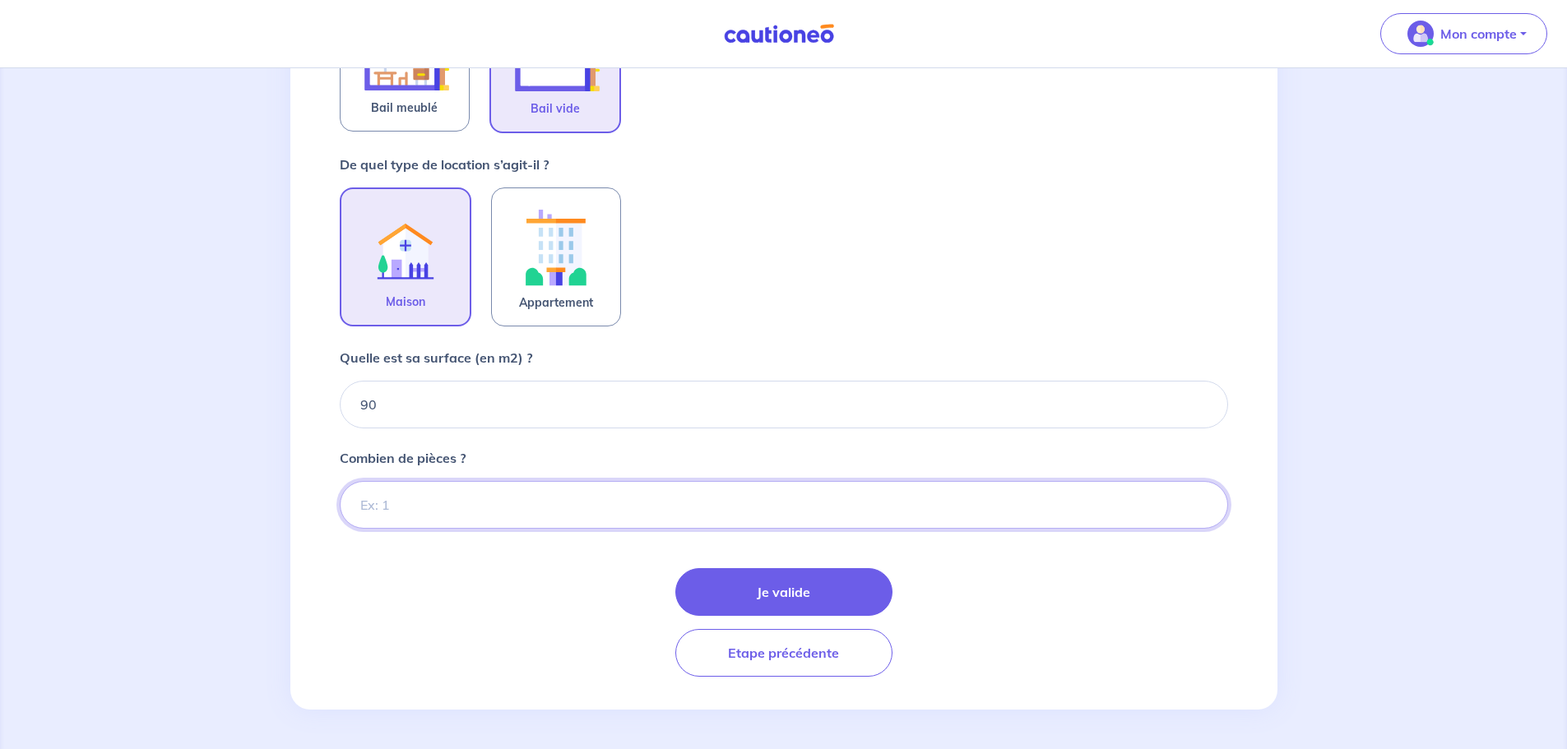
click at [492, 494] on input "Combien de pièces ?" at bounding box center [784, 505] width 888 height 48
type input "4"
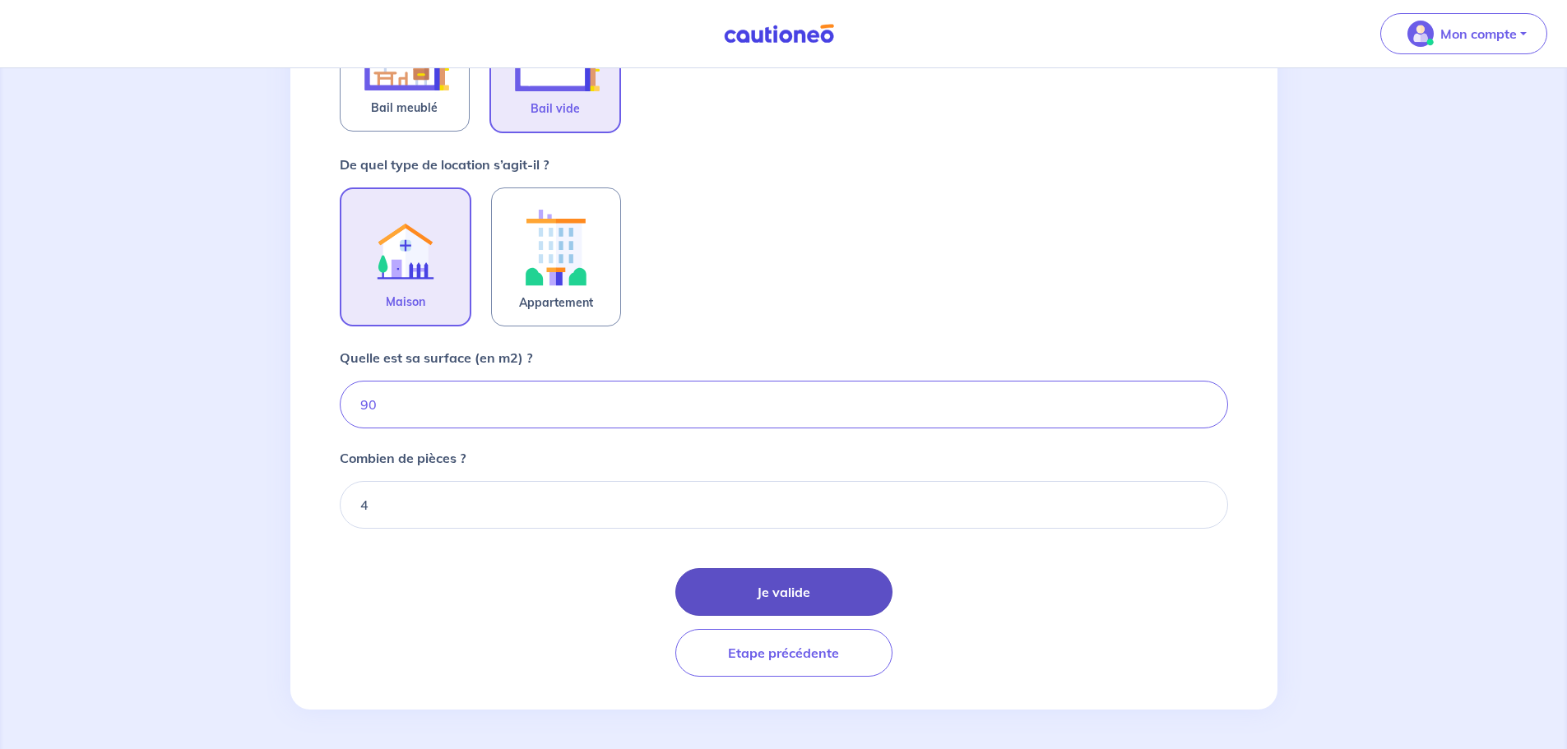
drag, startPoint x: 736, startPoint y: 596, endPoint x: 731, endPoint y: 572, distance: 25.2
click at [736, 595] on button "Je valide" at bounding box center [783, 592] width 217 height 48
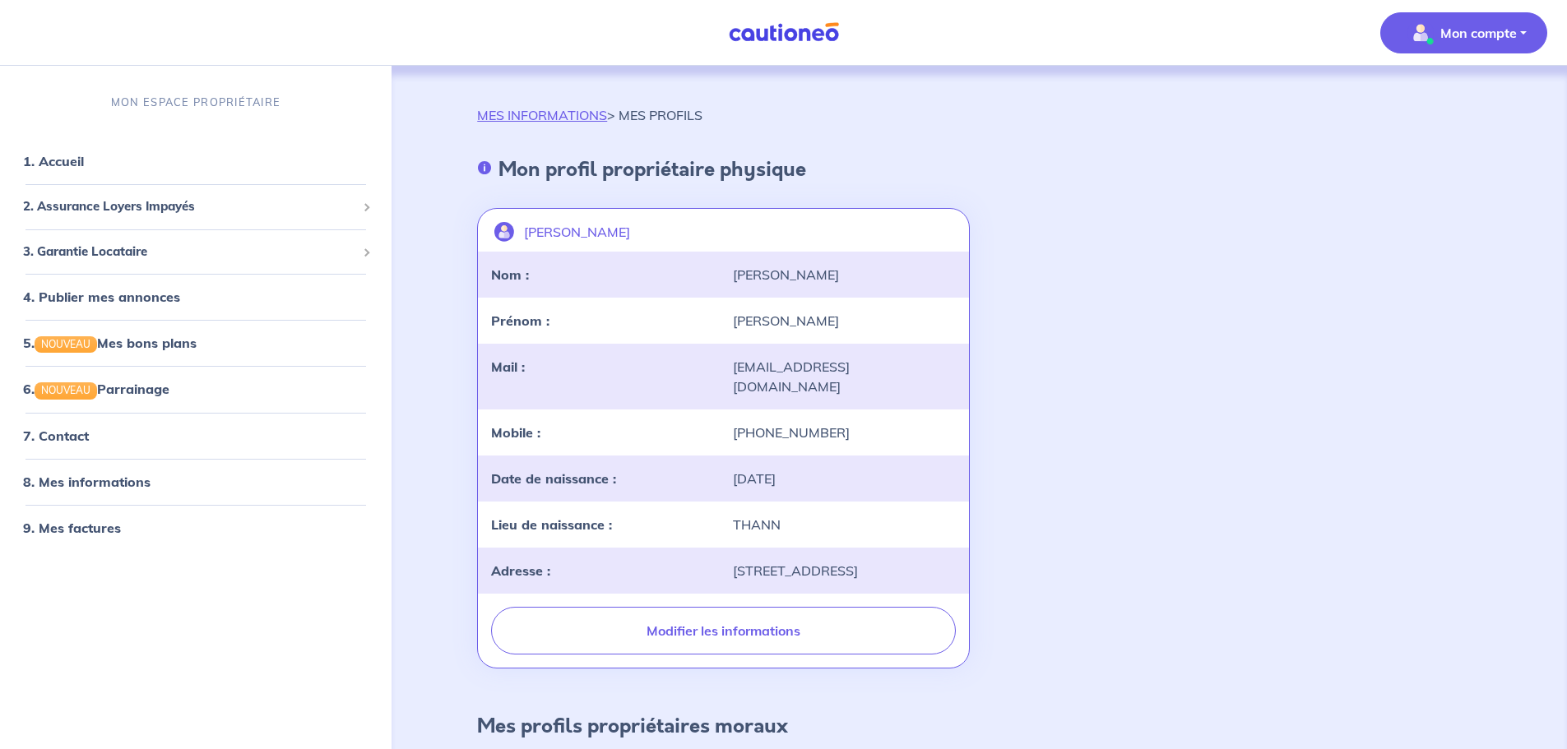
click at [1459, 32] on p "Mon compte" at bounding box center [1478, 33] width 76 height 20
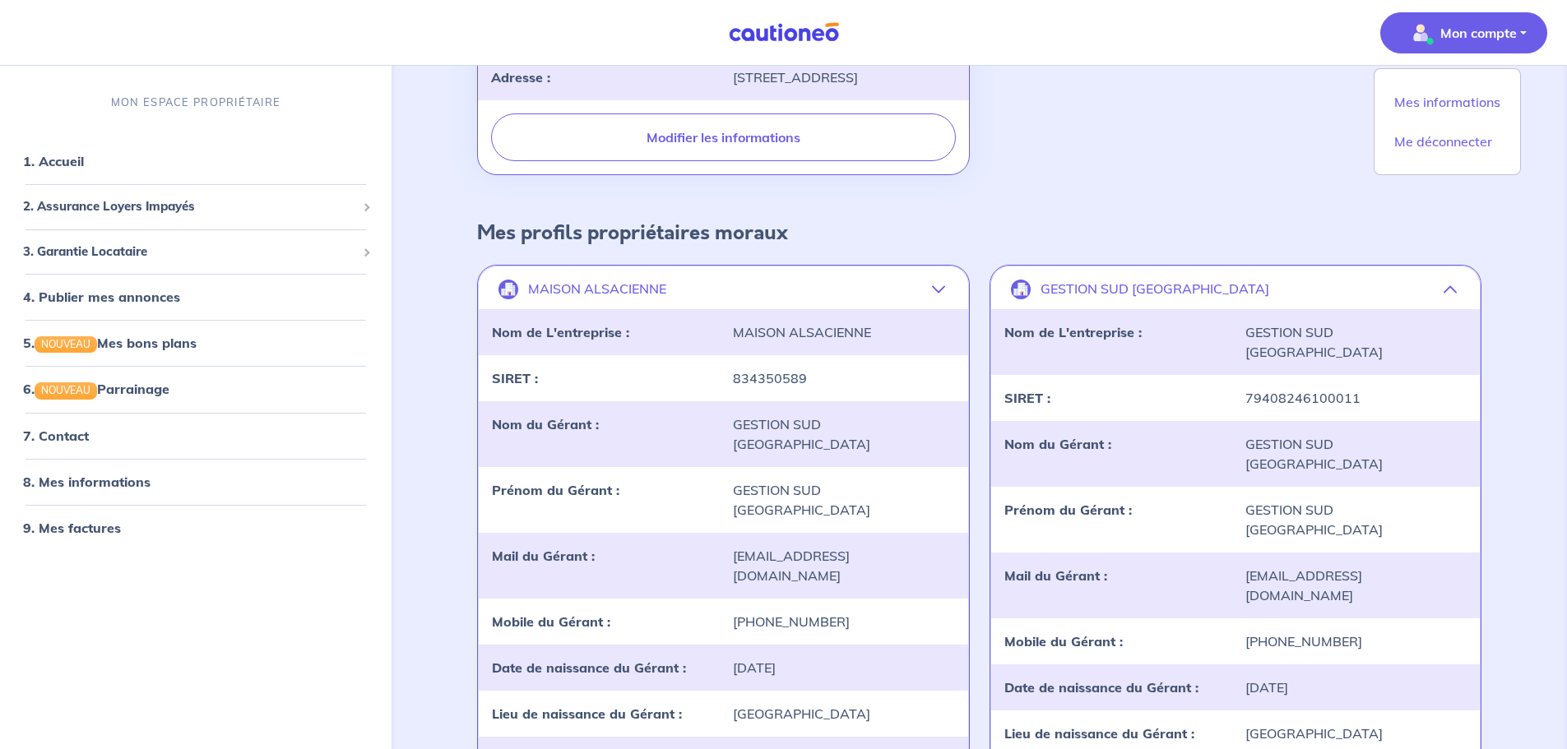
scroll to position [726, 0]
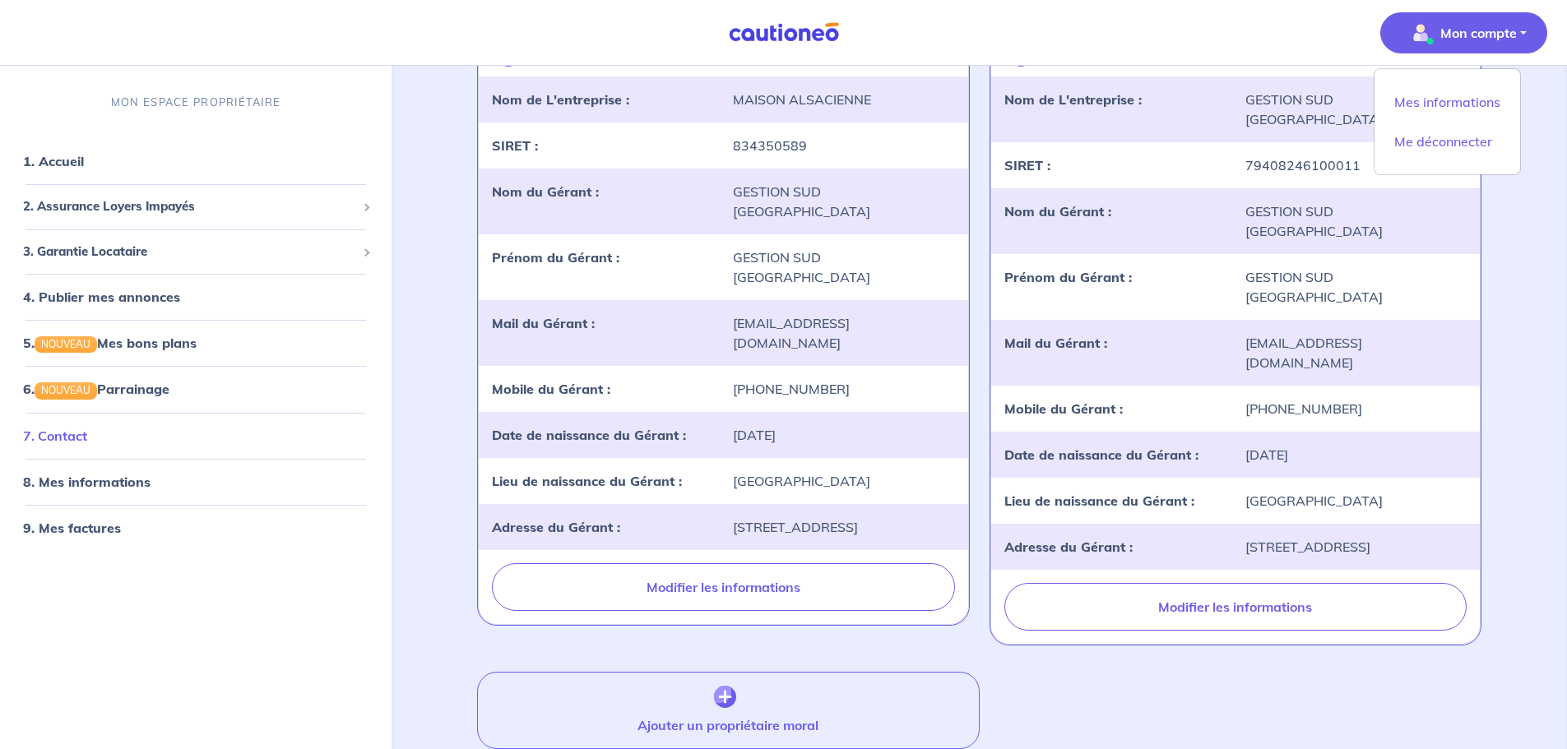
click at [67, 441] on link "7. Contact" at bounding box center [55, 436] width 64 height 16
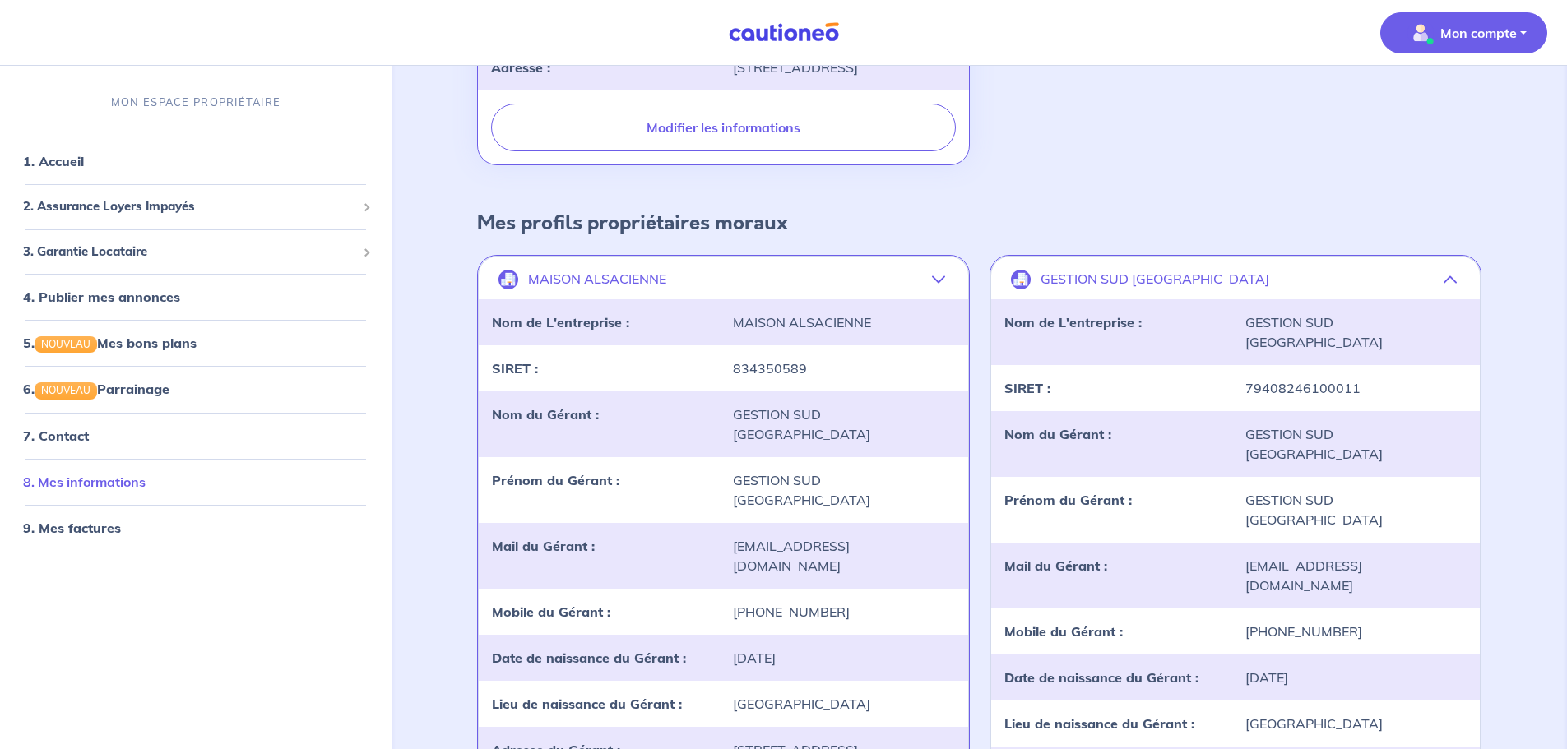
scroll to position [480, 0]
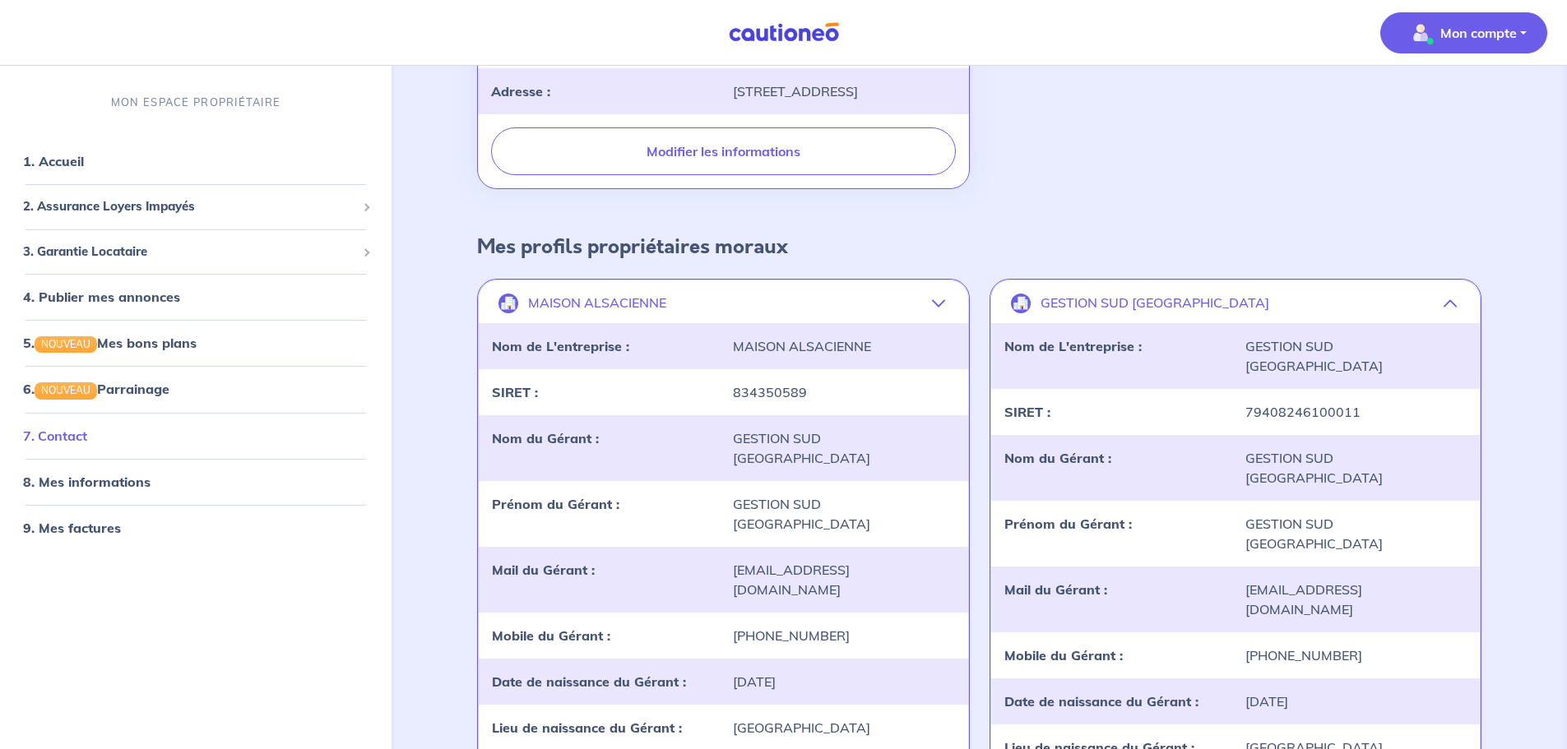
click at [68, 442] on link "7. Contact" at bounding box center [55, 436] width 64 height 16
